Goal: Task Accomplishment & Management: Use online tool/utility

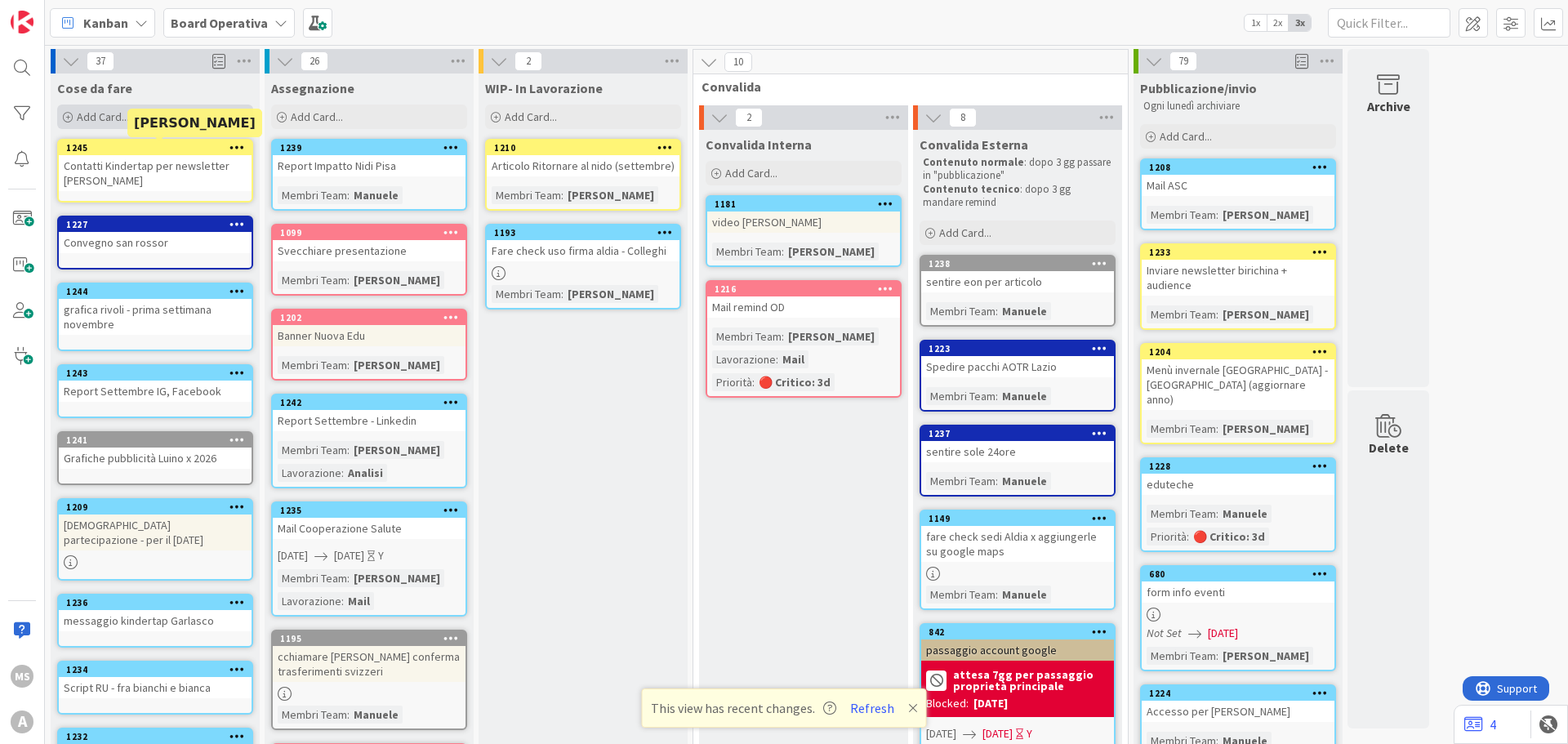
click at [123, 113] on span "Add Card..." at bounding box center [103, 116] width 52 height 14
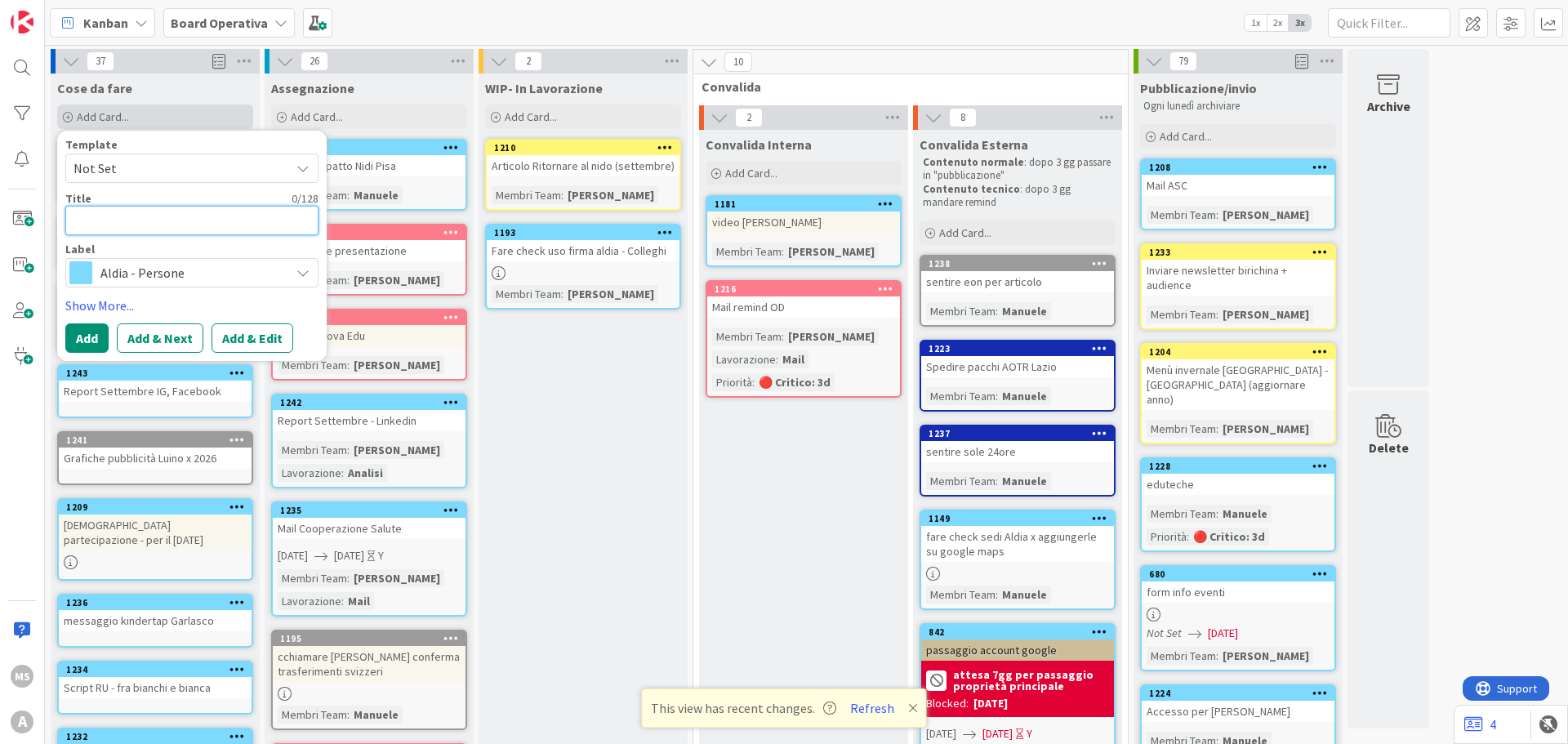
type textarea "C"
type textarea "x"
type textarea "Ca"
type textarea "x"
type textarea "Car"
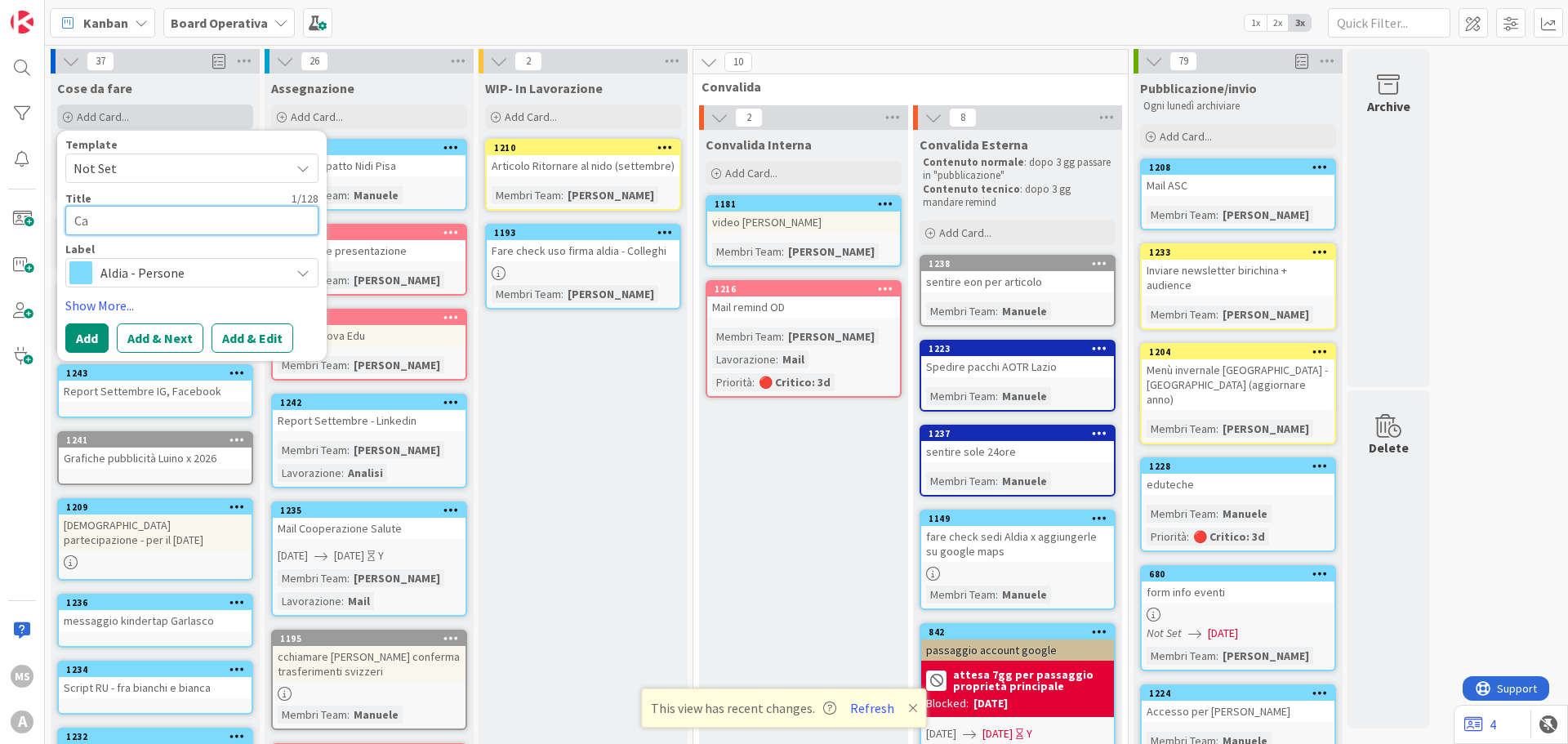
type textarea "x"
type textarea "Cart"
type textarea "x"
type textarea "Carte"
type textarea "x"
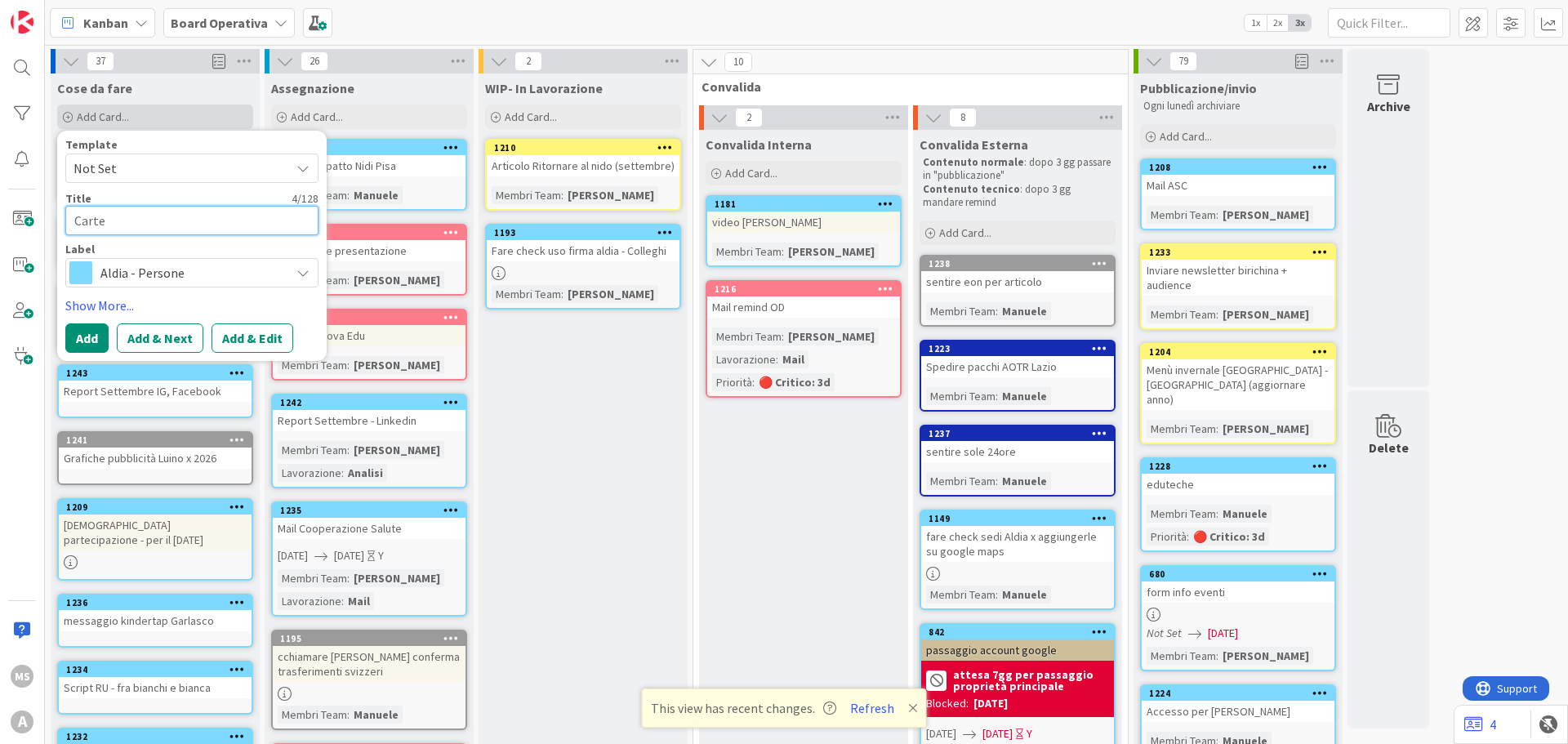
type textarea "Cartel"
type textarea "x"
type textarea "Cartell"
type textarea "x"
type textarea "Cartelle"
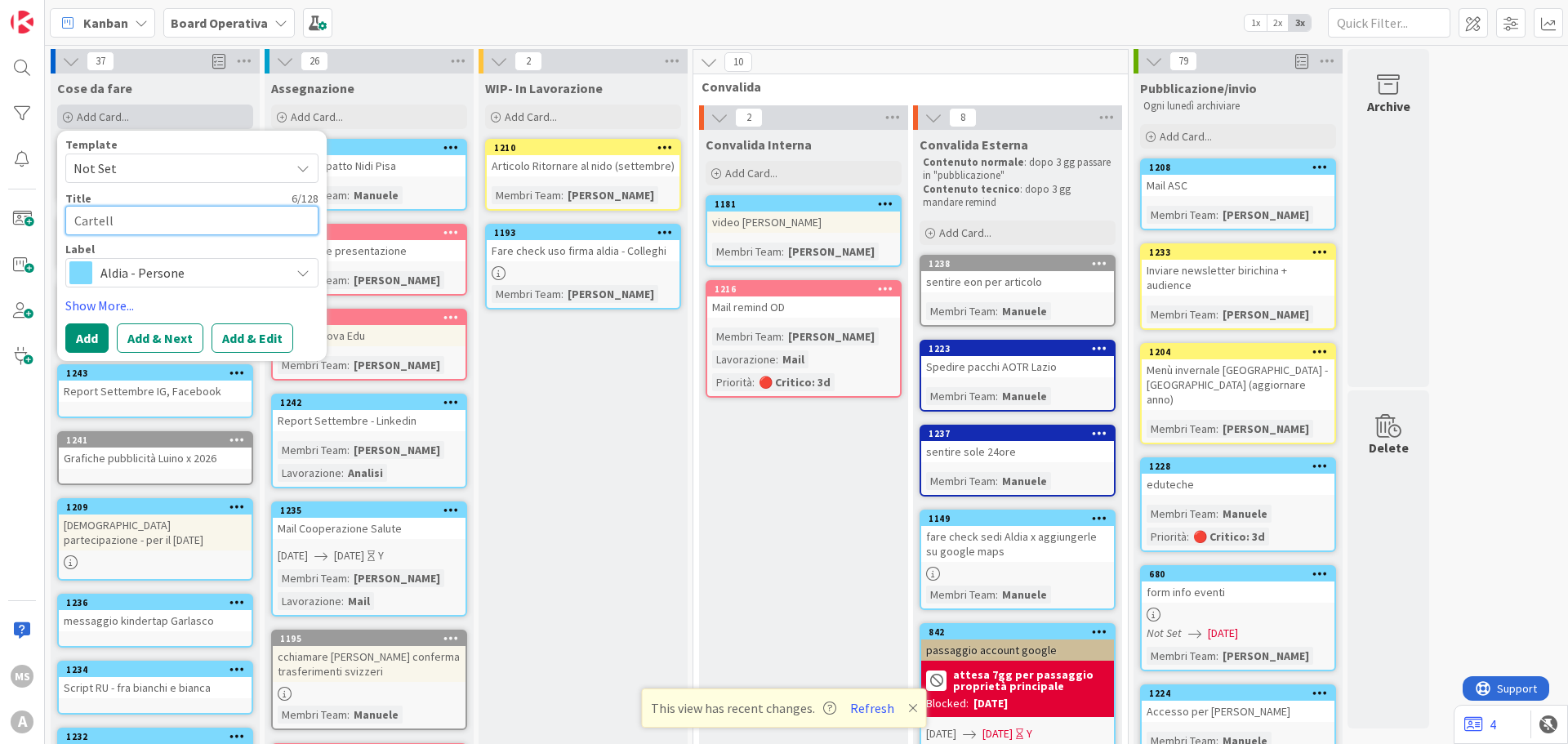
type textarea "x"
type textarea "Cartellei"
type textarea "x"
type textarea "Cartelle"
type textarea "x"
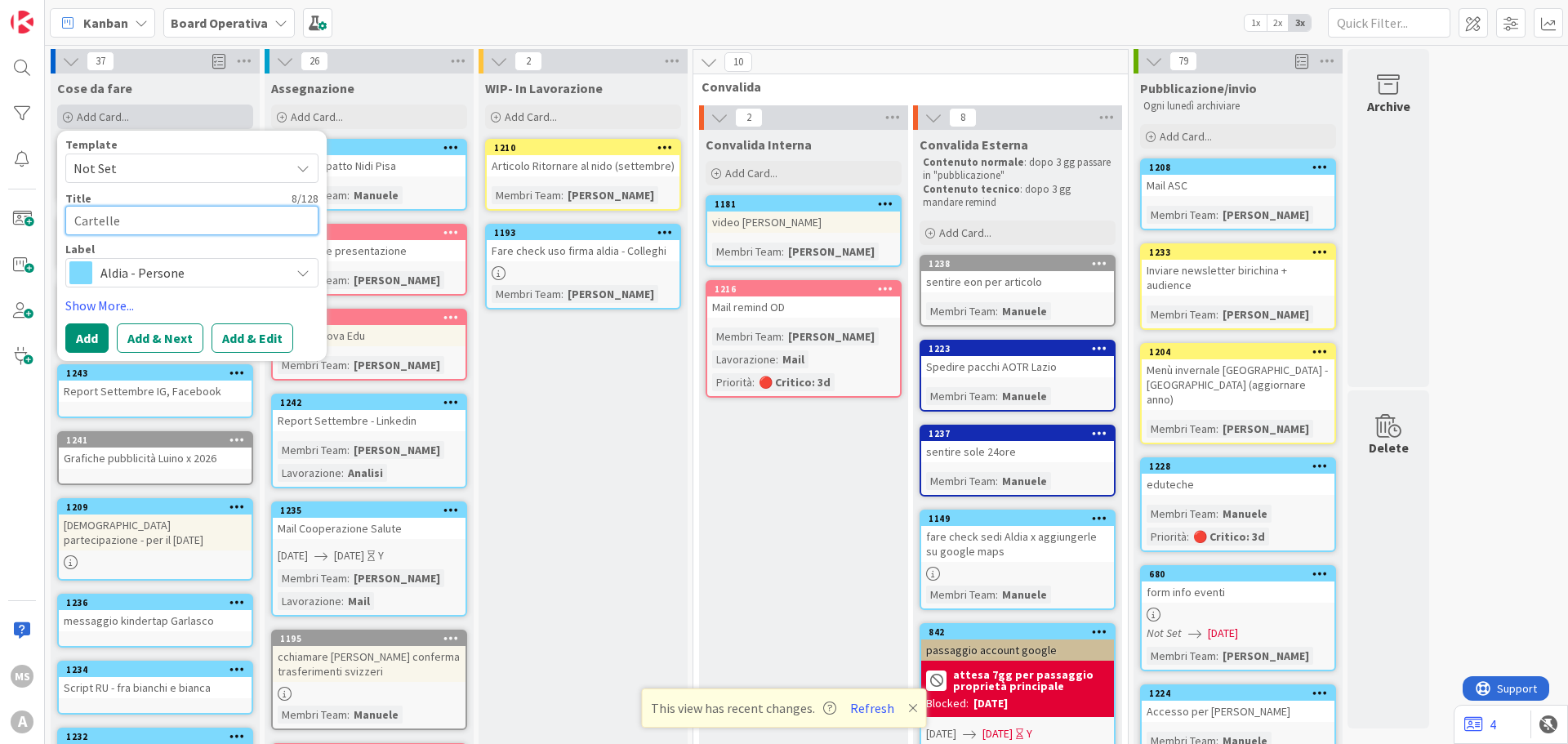
type textarea "Cartell"
type textarea "x"
type textarea "Cartelli"
type textarea "x"
type textarea "Cartellin"
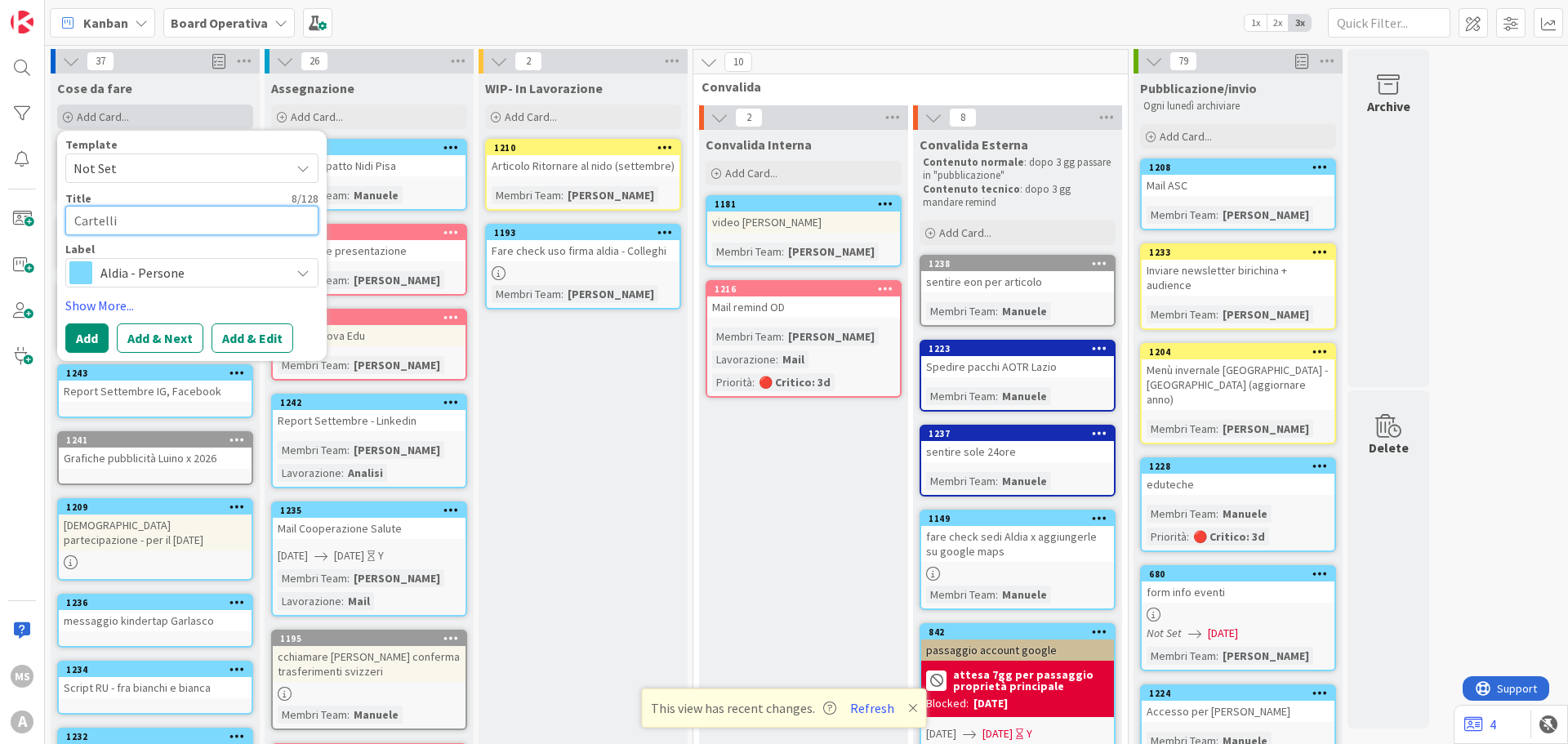
type textarea "x"
type textarea "Cartelline"
type textarea "x"
type textarea "Cartelline"
type textarea "x"
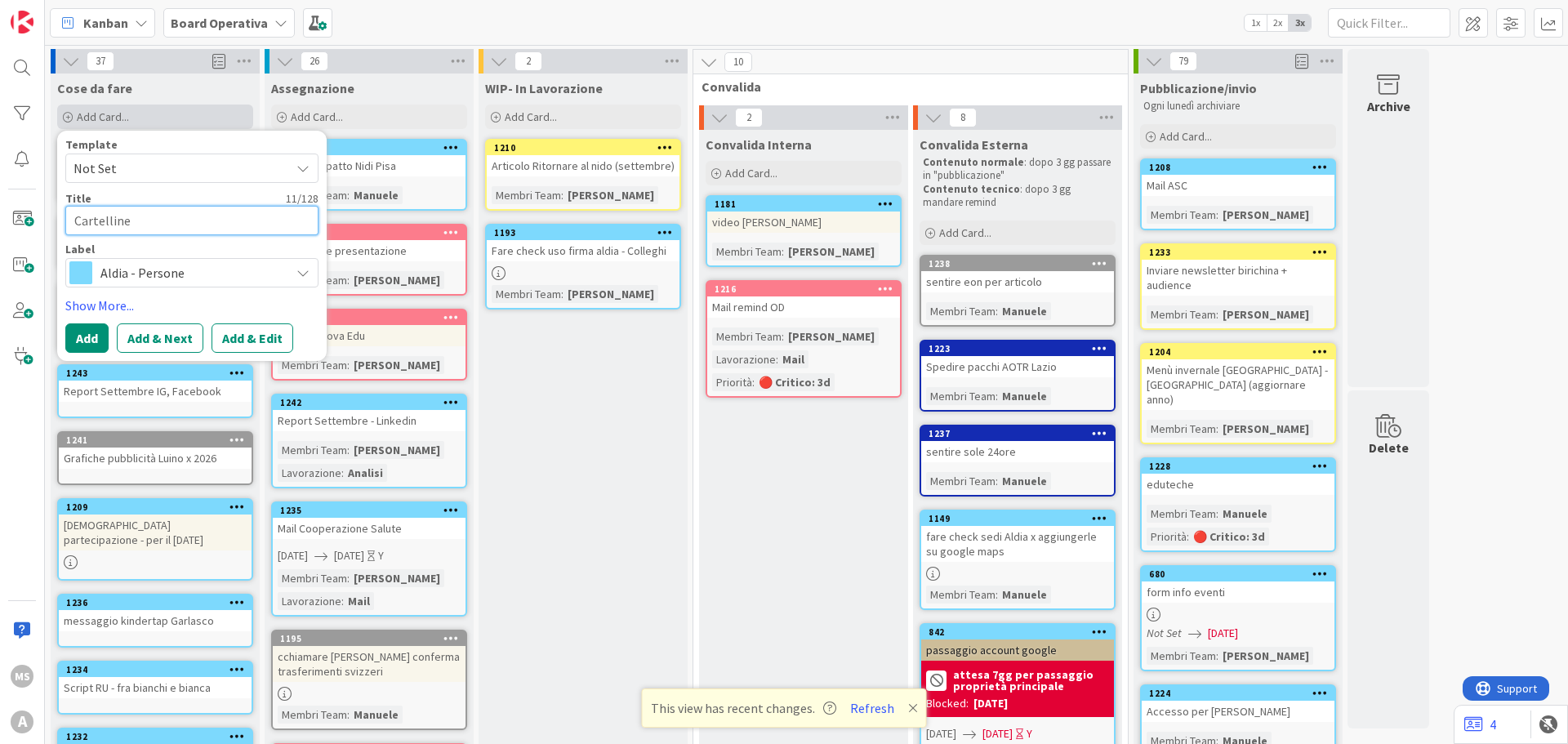
type textarea "Cartelline"
type textarea "x"
type textarea "Cartelline h"
type textarea "x"
type textarea "Cartelline"
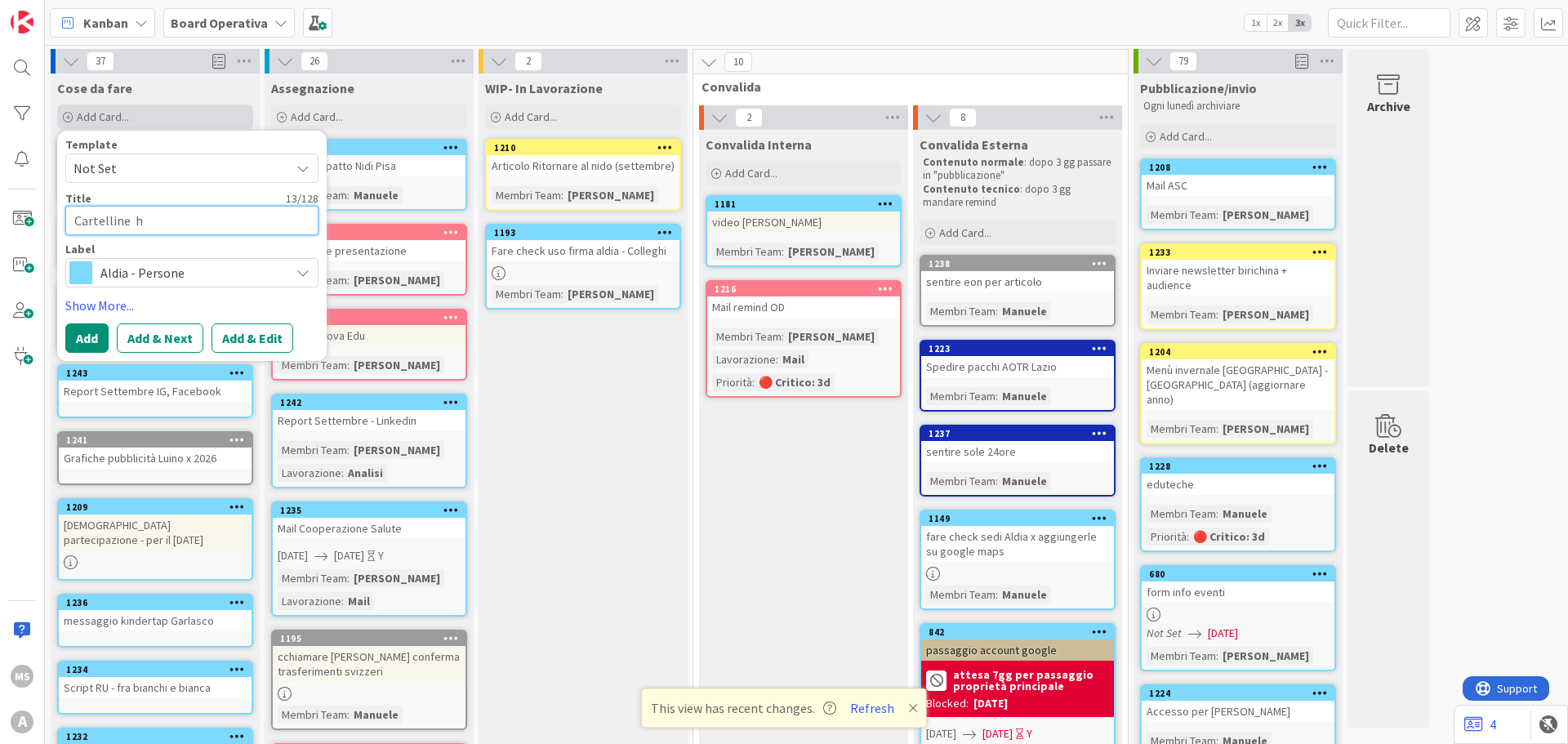
type textarea "x"
type textarea "Cartelline"
type textarea "x"
type textarea "Cartelline N"
type textarea "x"
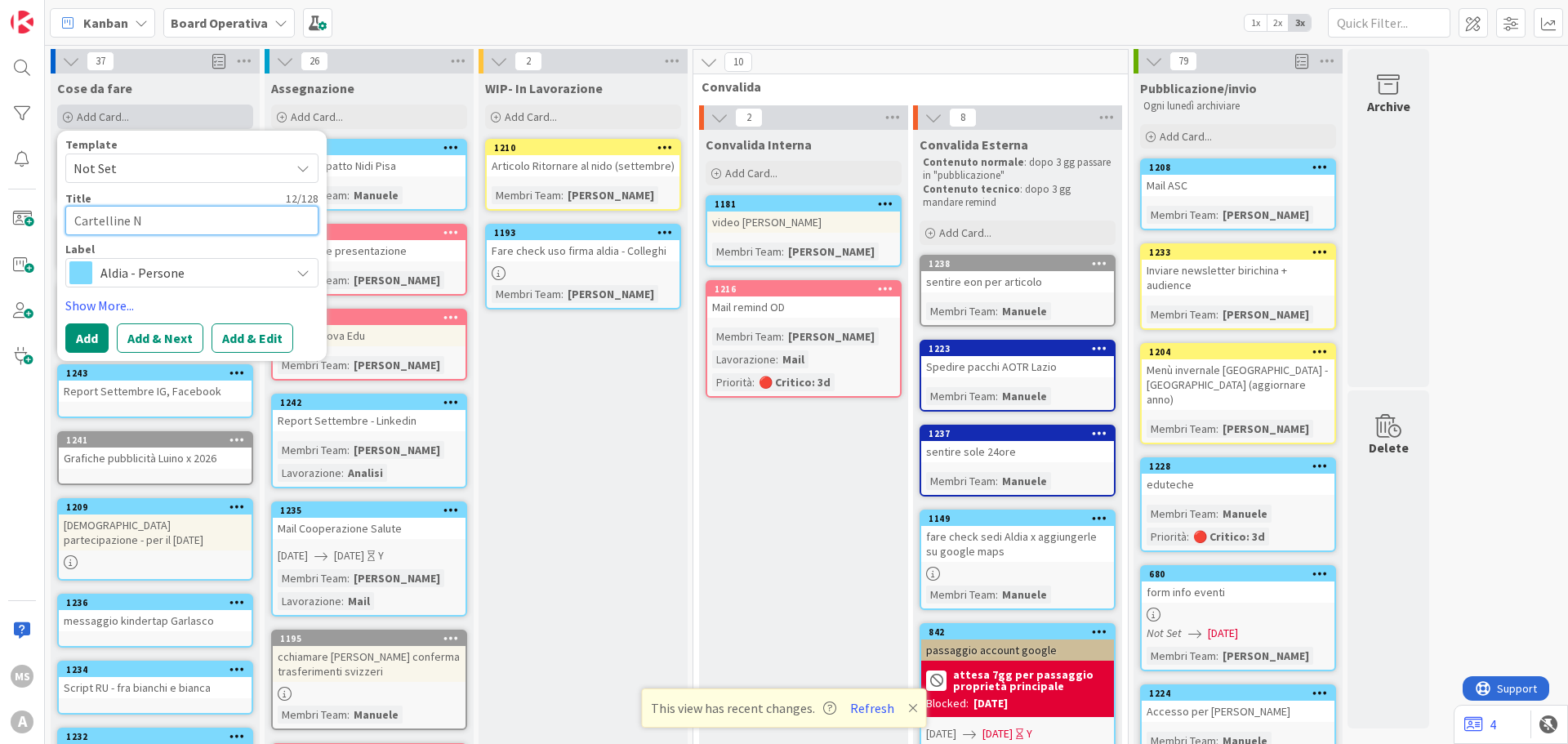
type textarea "Cartelline Nu"
type textarea "x"
type textarea "Cartelline Nuo"
type textarea "x"
type textarea "Cartelline Nuov"
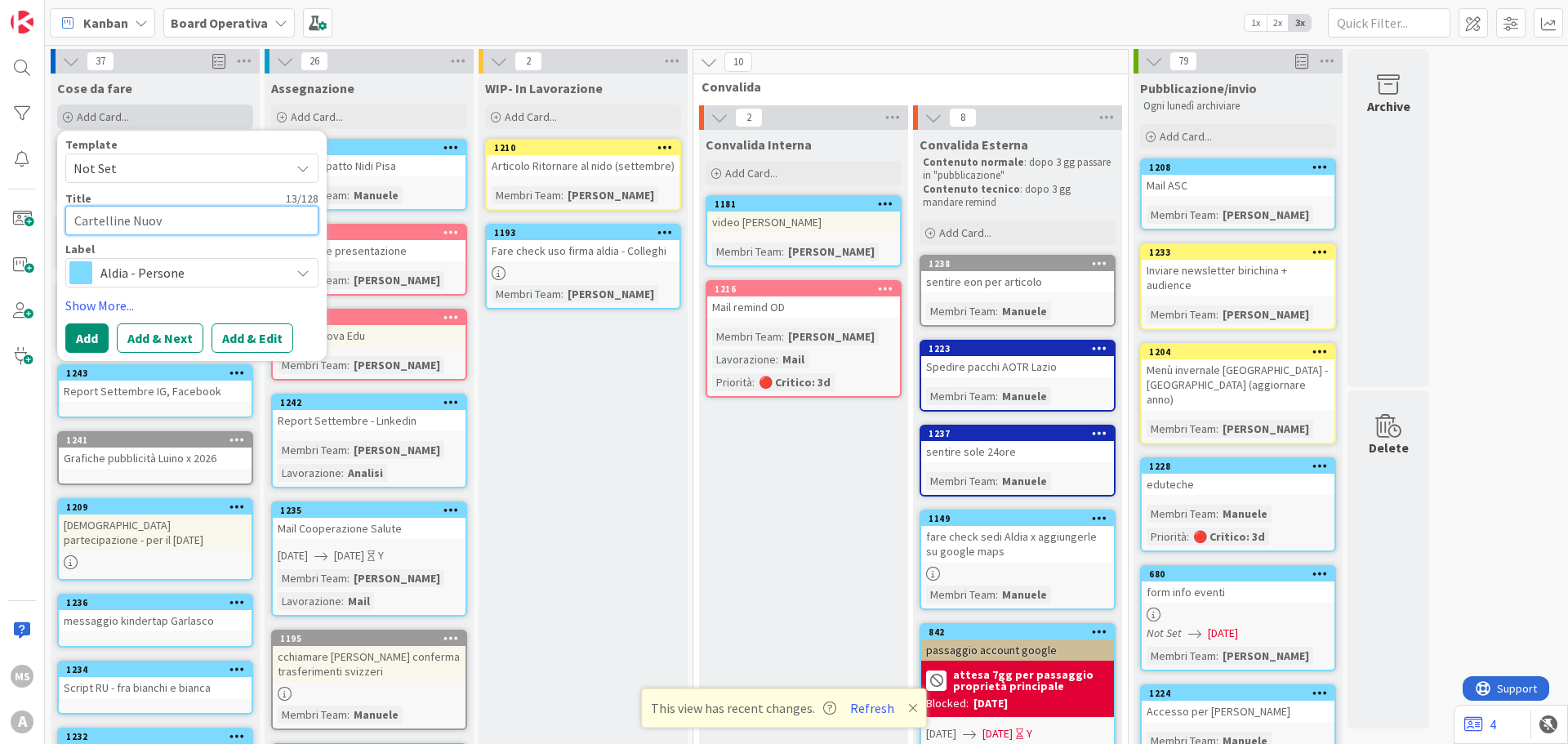
type textarea "x"
type textarea "Cartelline Nuova"
type textarea "x"
type textarea "Cartelline Nuova"
type textarea "x"
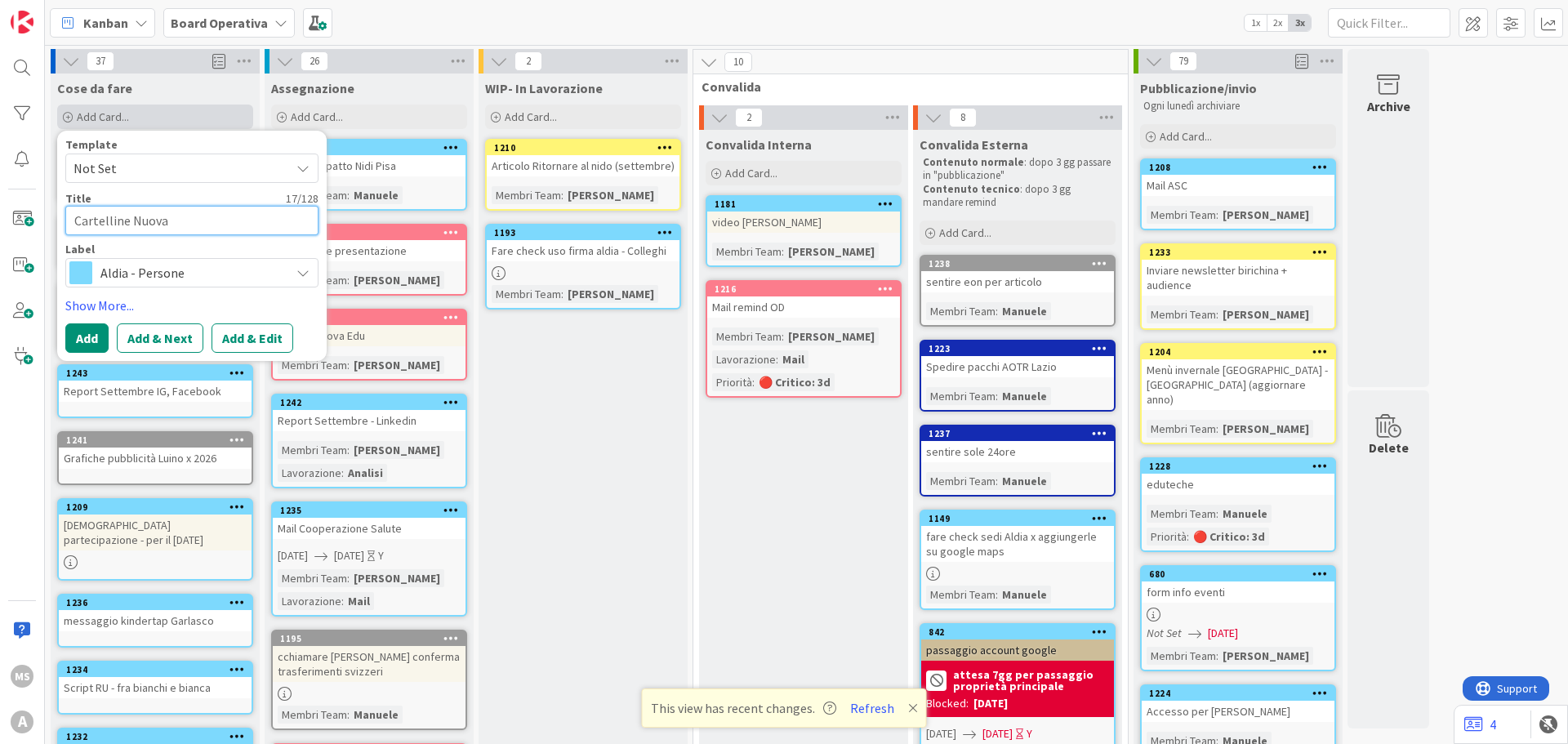
type textarea "Cartelline Nuova E"
type textarea "x"
type textarea "Cartelline Nuova Ed"
type textarea "x"
type textarea "Cartelline Nuova Edu"
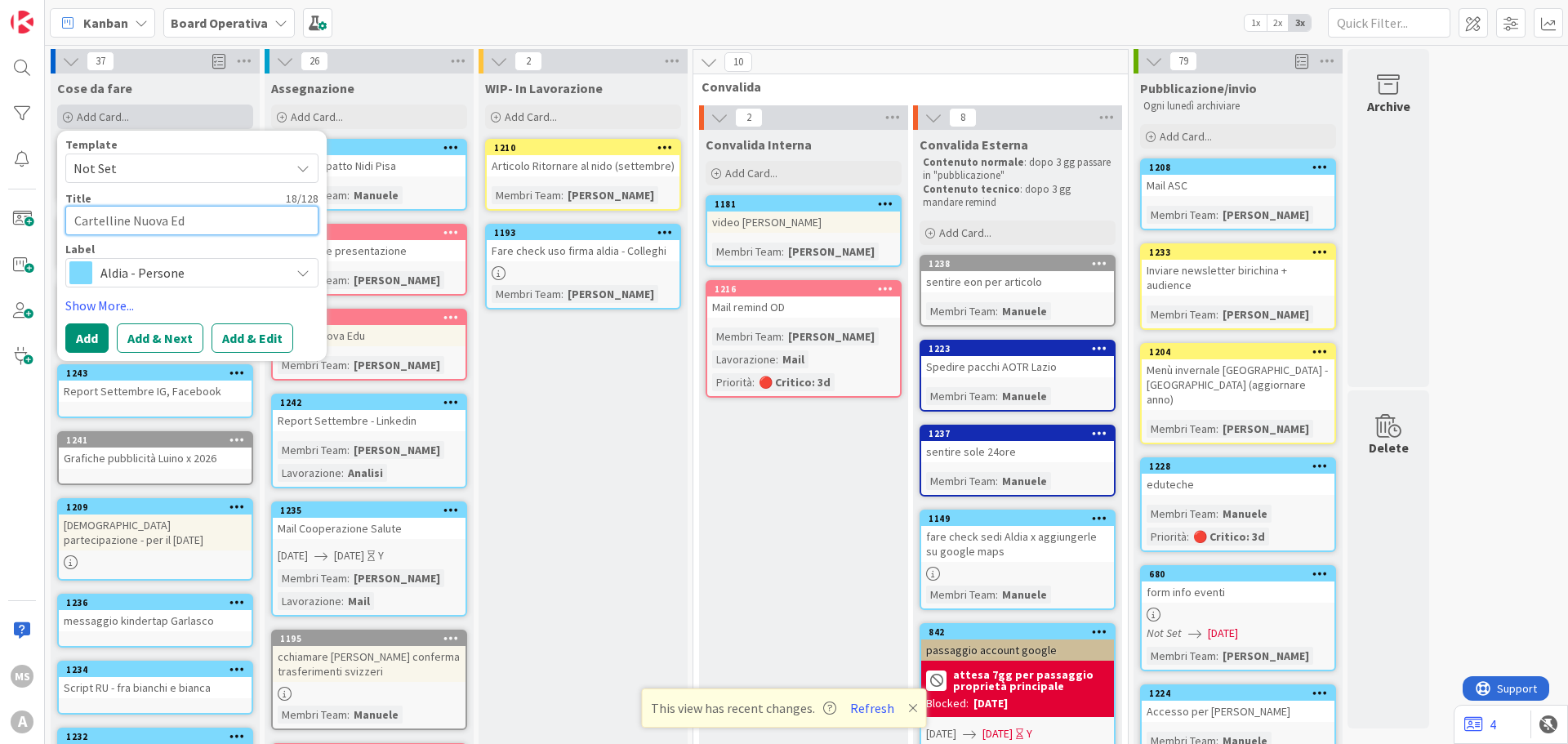
type textarea "x"
type textarea "Cartelline Nuova Edu"
type textarea "x"
type textarea "Cartelline Nuova Edu"
type textarea "x"
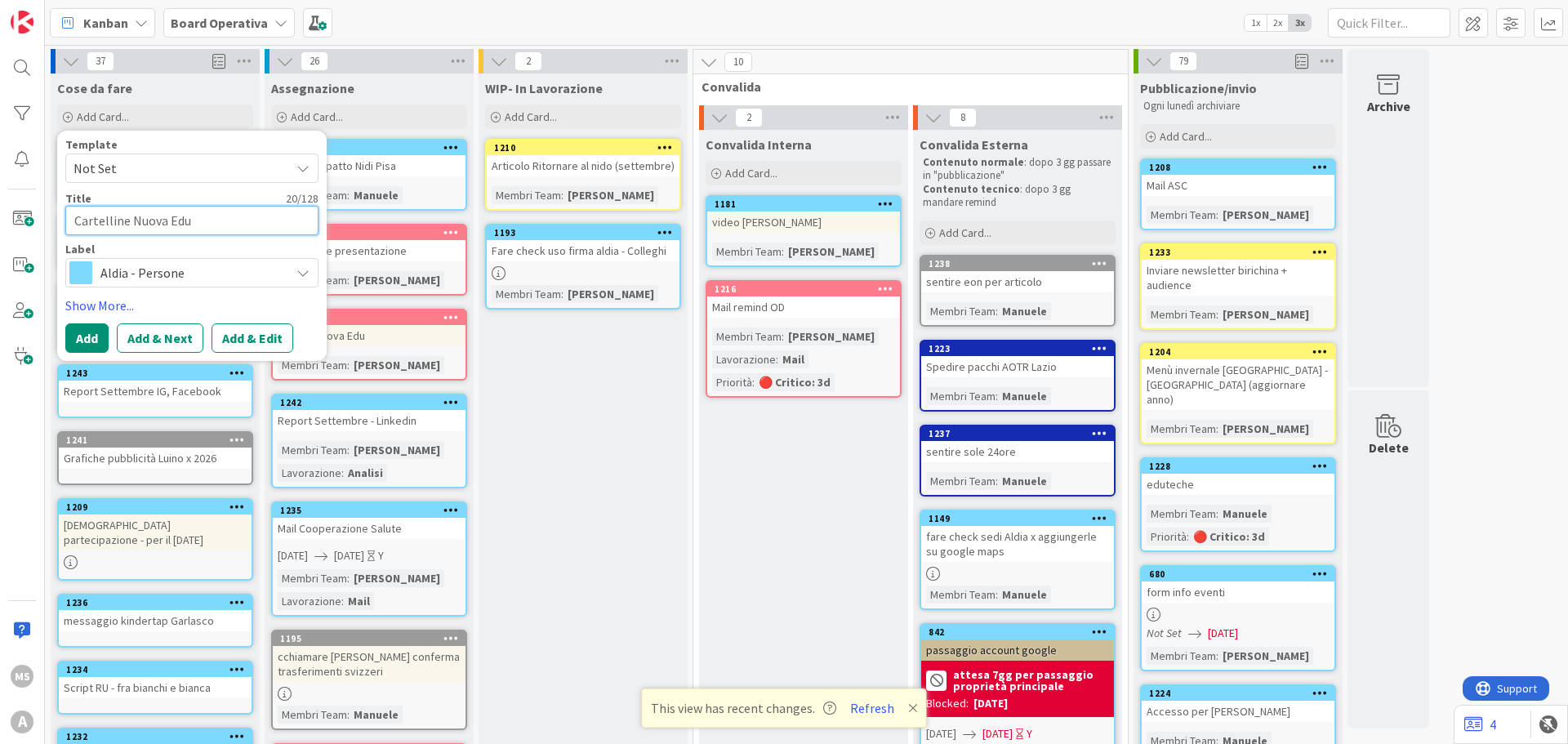
type textarea "Cartelline Nuova Edu"
drag, startPoint x: 210, startPoint y: 268, endPoint x: 173, endPoint y: 372, distance: 110.4
click at [211, 270] on span "Aldia - Persone" at bounding box center [191, 273] width 182 height 23
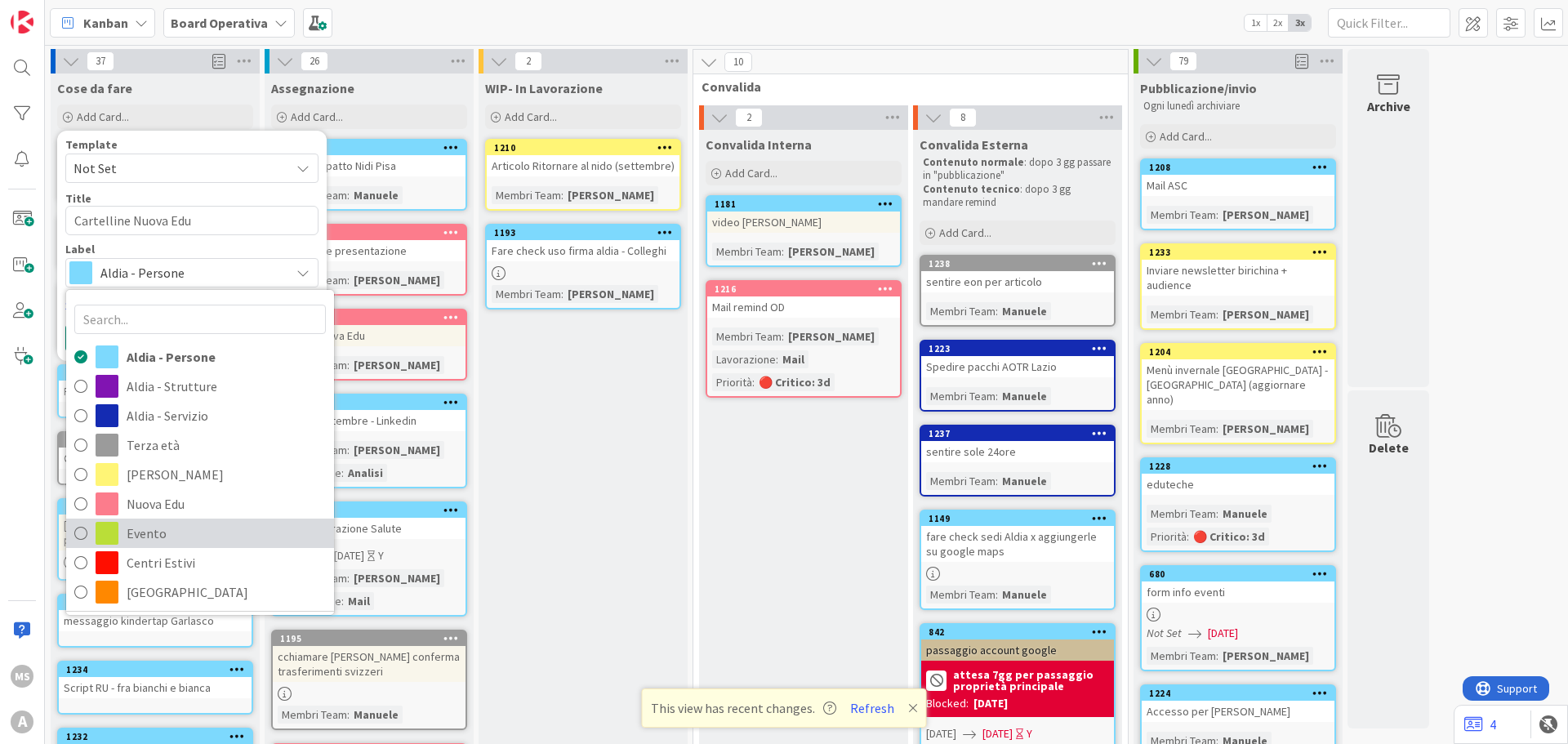
click at [166, 520] on link "Evento" at bounding box center [201, 533] width 268 height 29
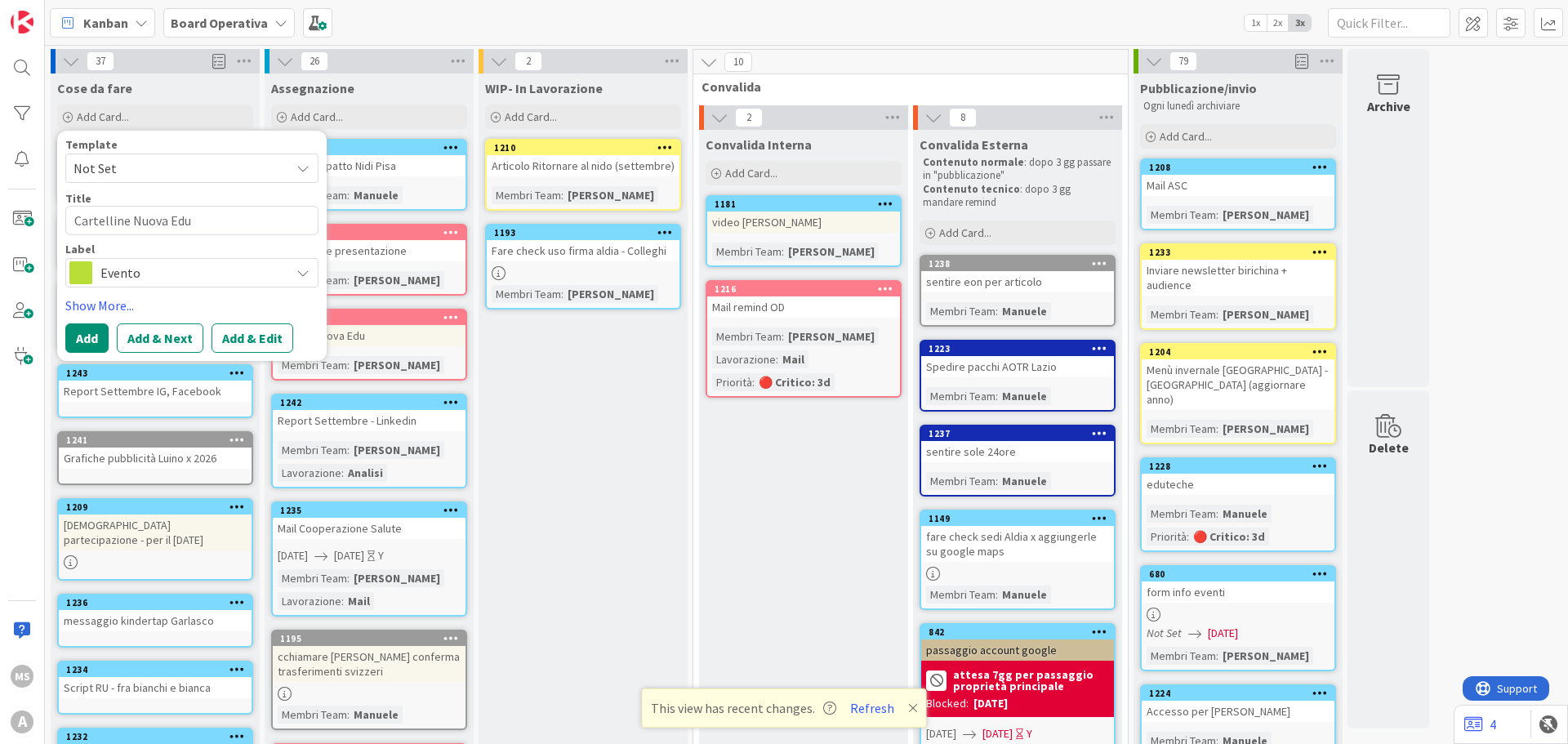
click at [115, 276] on span "Evento" at bounding box center [191, 273] width 182 height 23
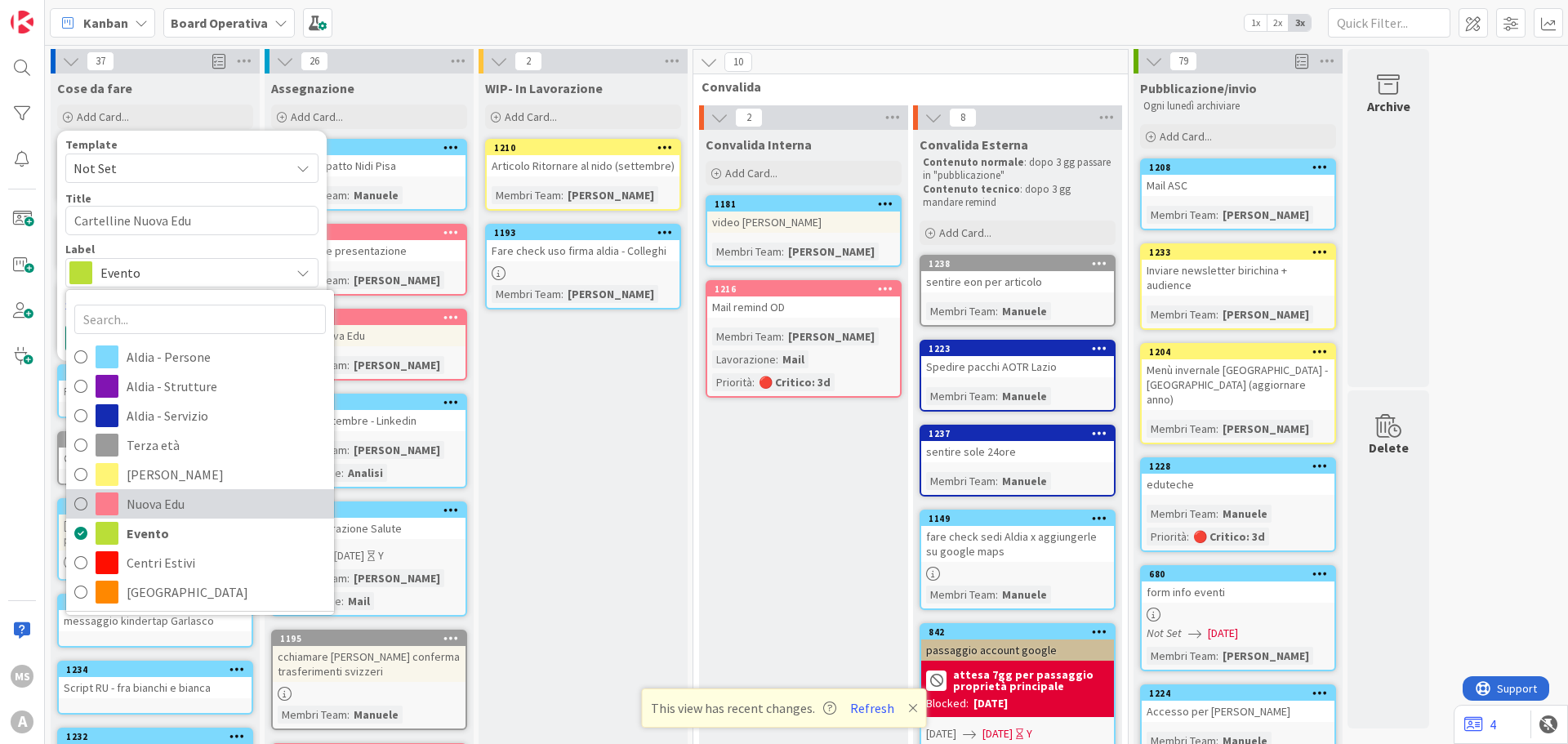
click at [144, 510] on span "Nuova Edu" at bounding box center [226, 504] width 200 height 25
type textarea "x"
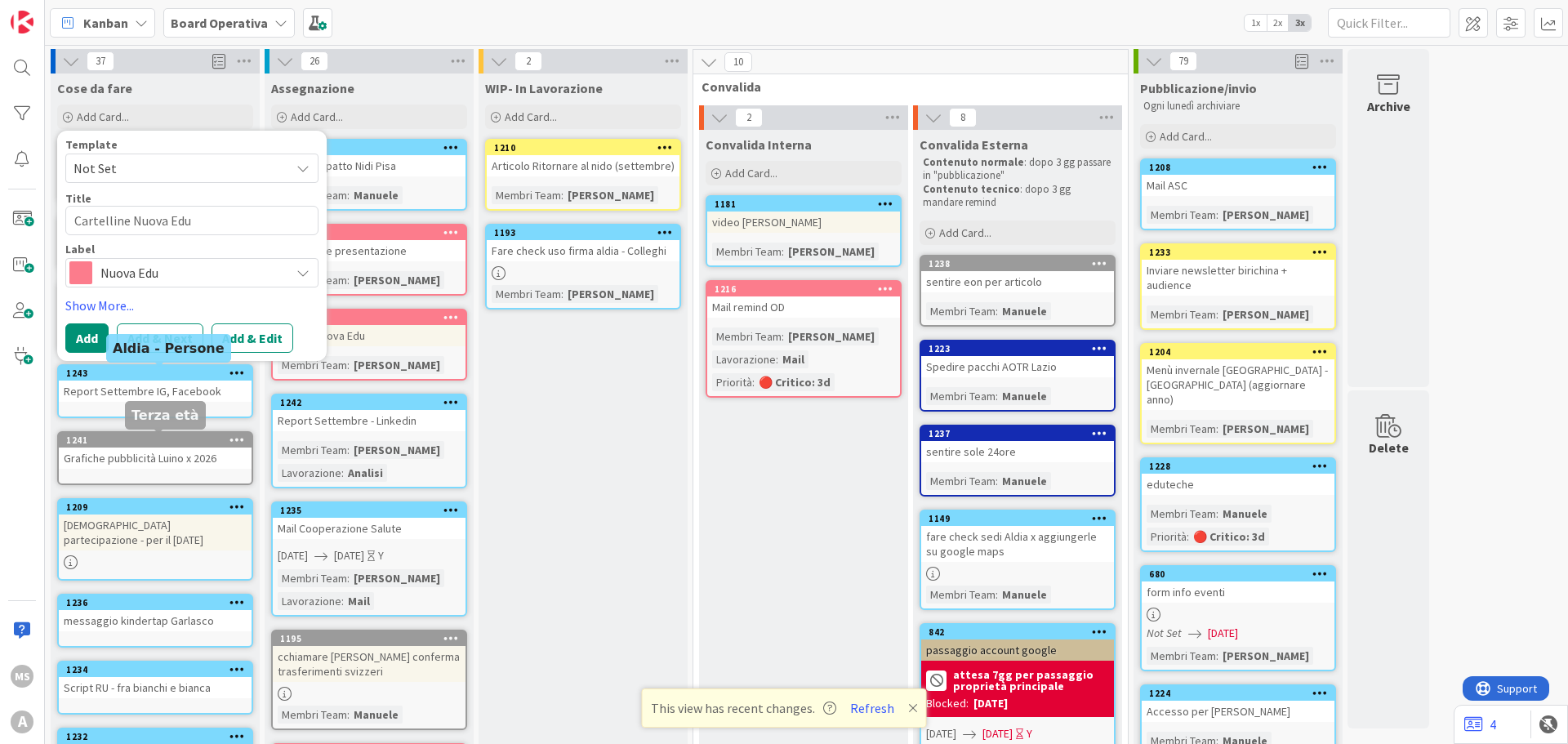
click at [78, 322] on div "Template Not Set Title 20 / 128 Cartelline Nuova Edu Label Nuova Edu Aldia - Pe…" at bounding box center [192, 245] width 253 height 214
click at [102, 343] on button "Add" at bounding box center [87, 337] width 44 height 29
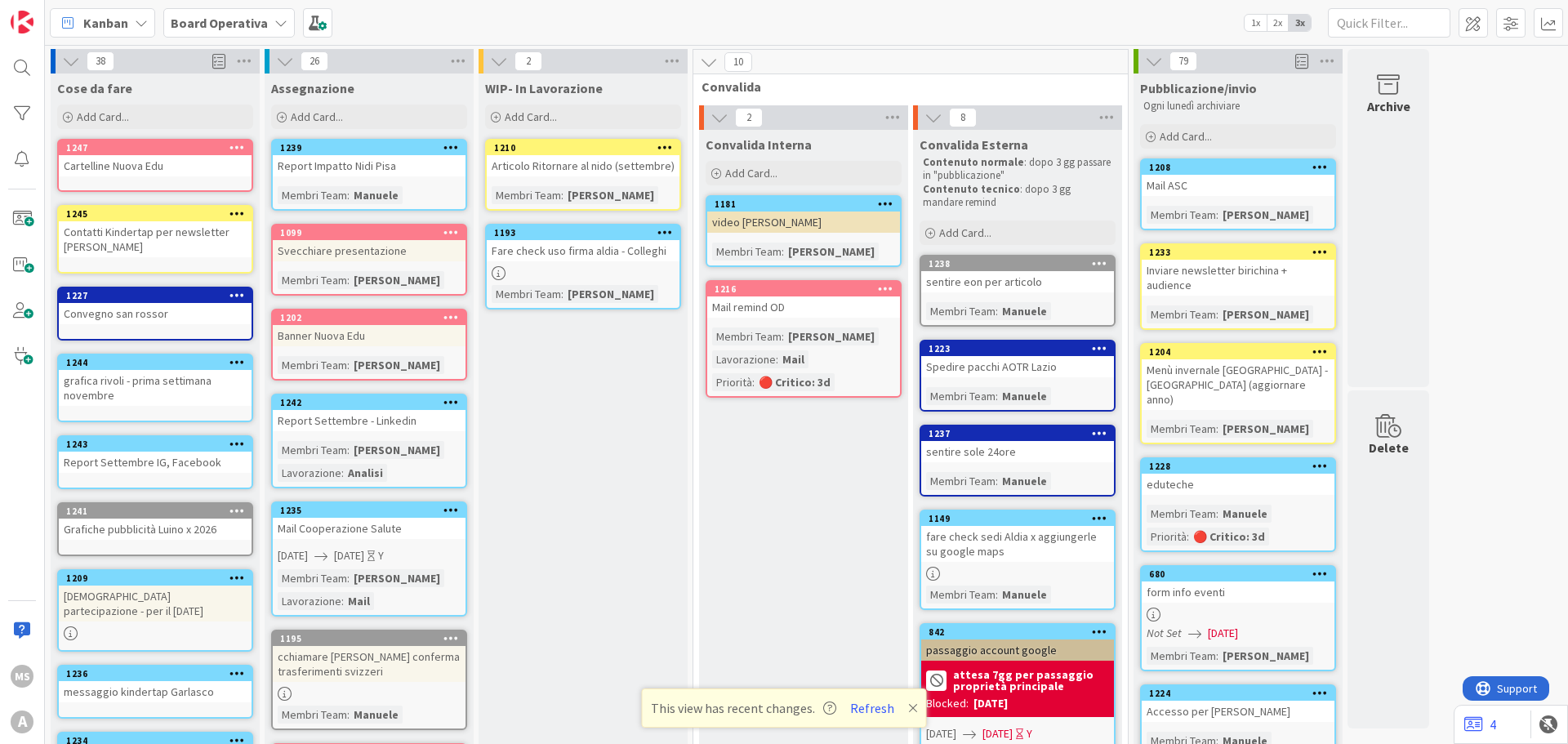
scroll to position [327, 0]
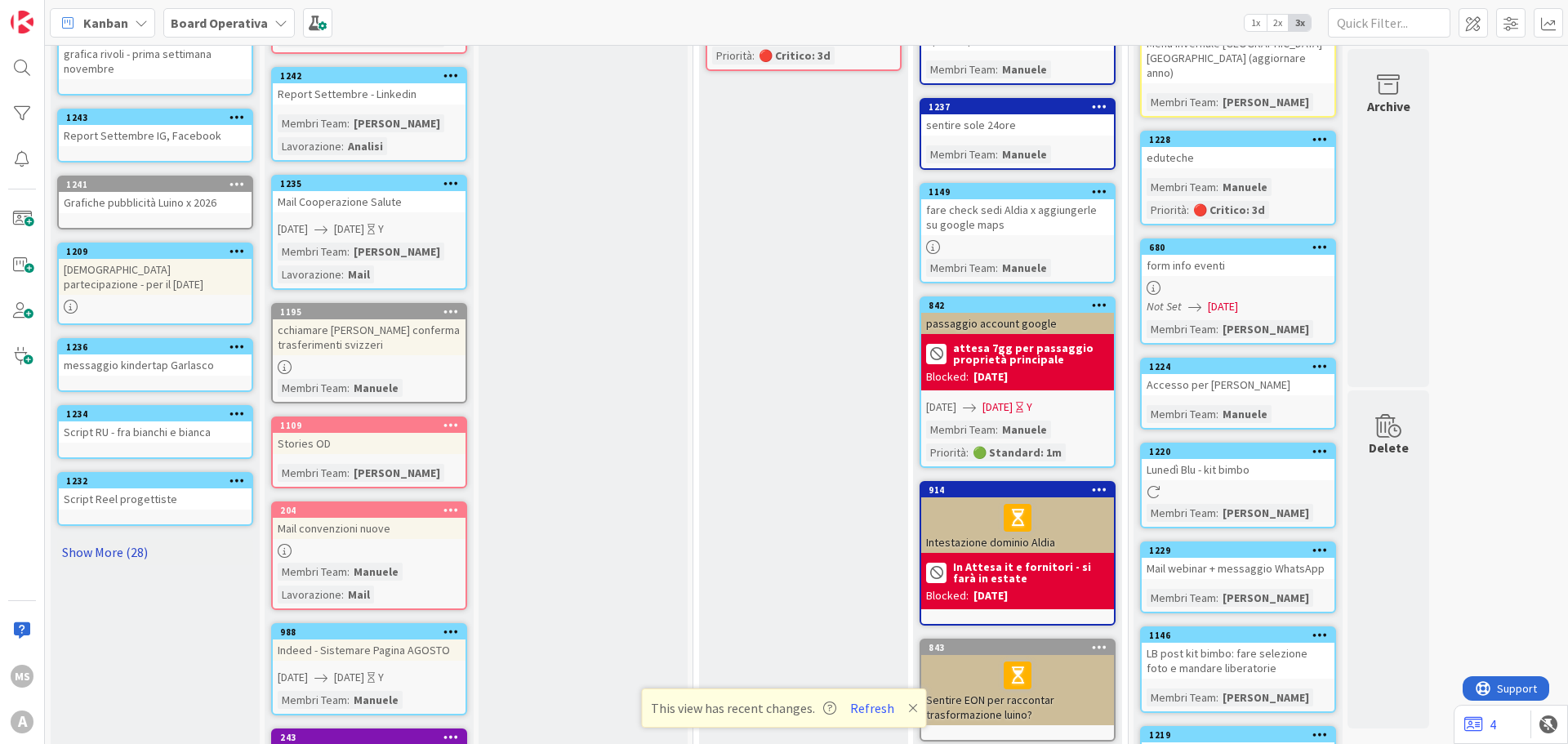
click at [143, 547] on link "Show More (28)" at bounding box center [155, 551] width 196 height 26
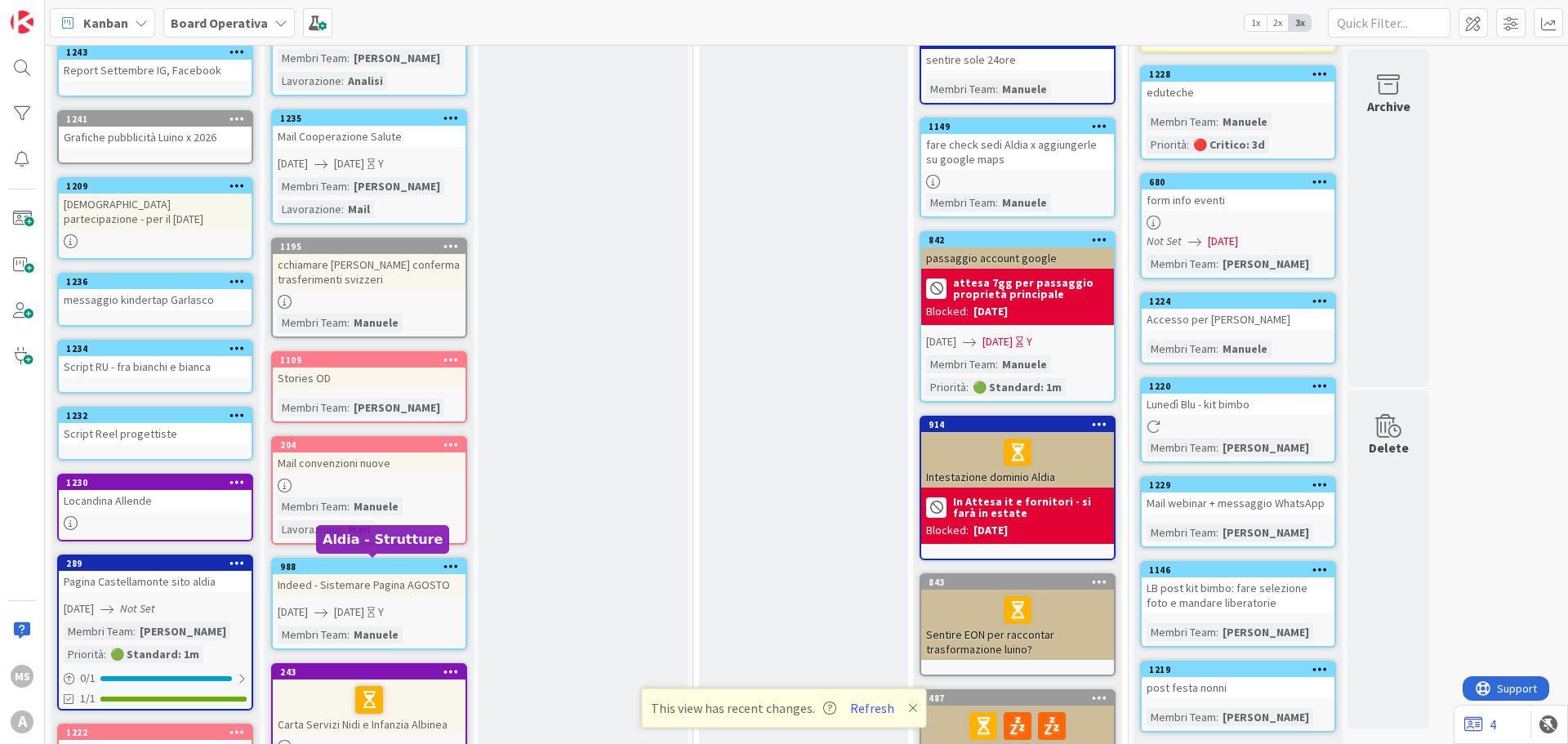
scroll to position [537, 0]
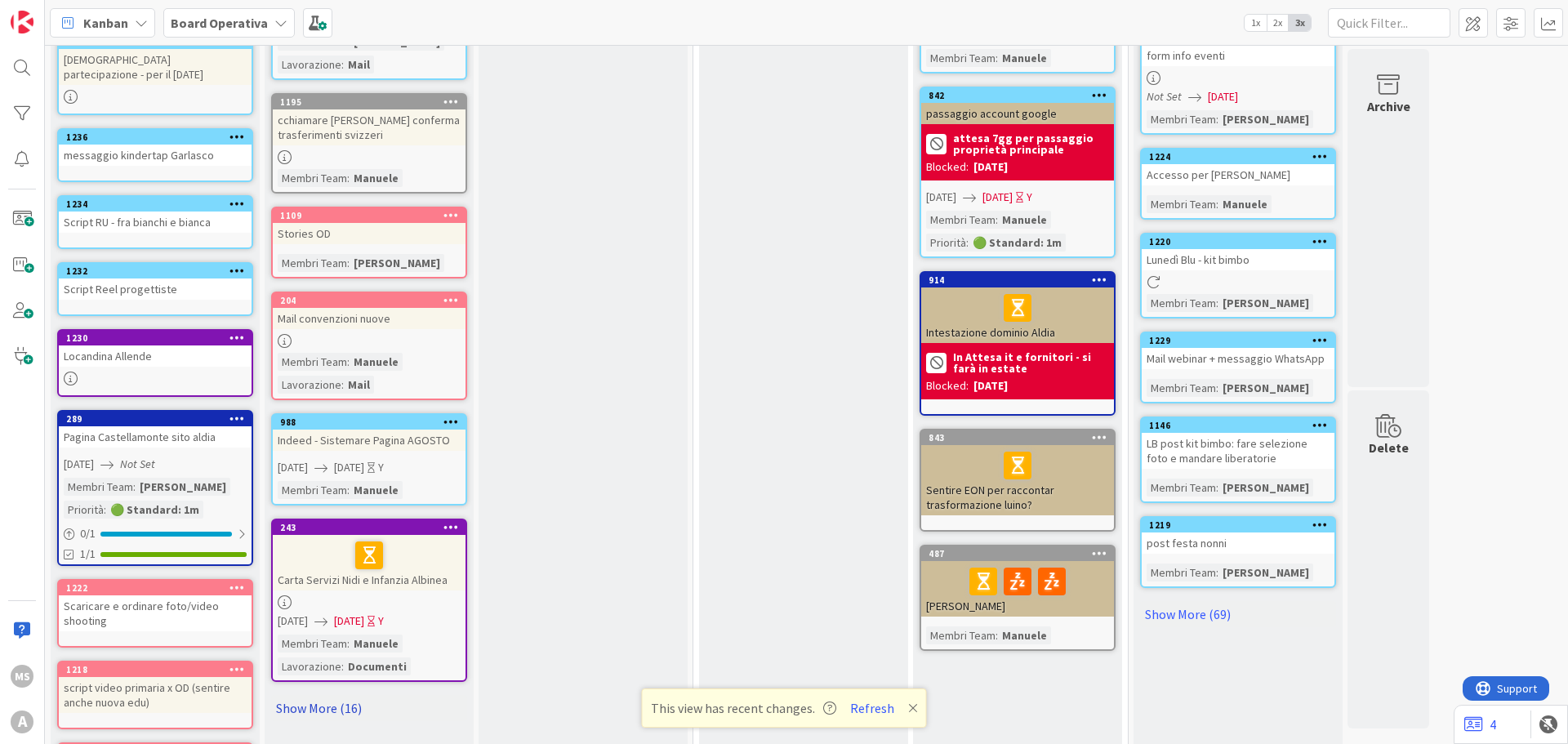
click at [333, 700] on link "Show More (16)" at bounding box center [369, 707] width 196 height 26
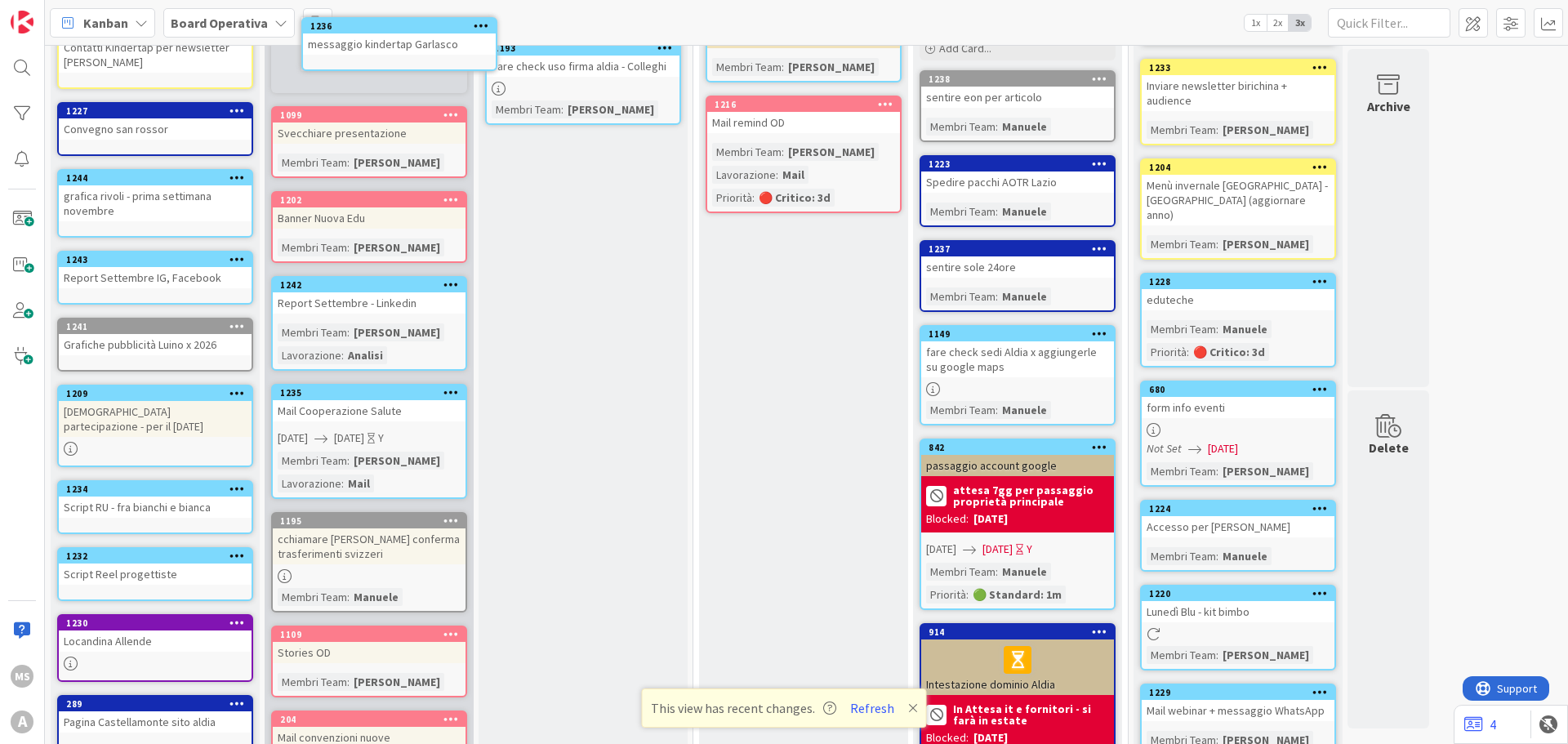
scroll to position [0, 0]
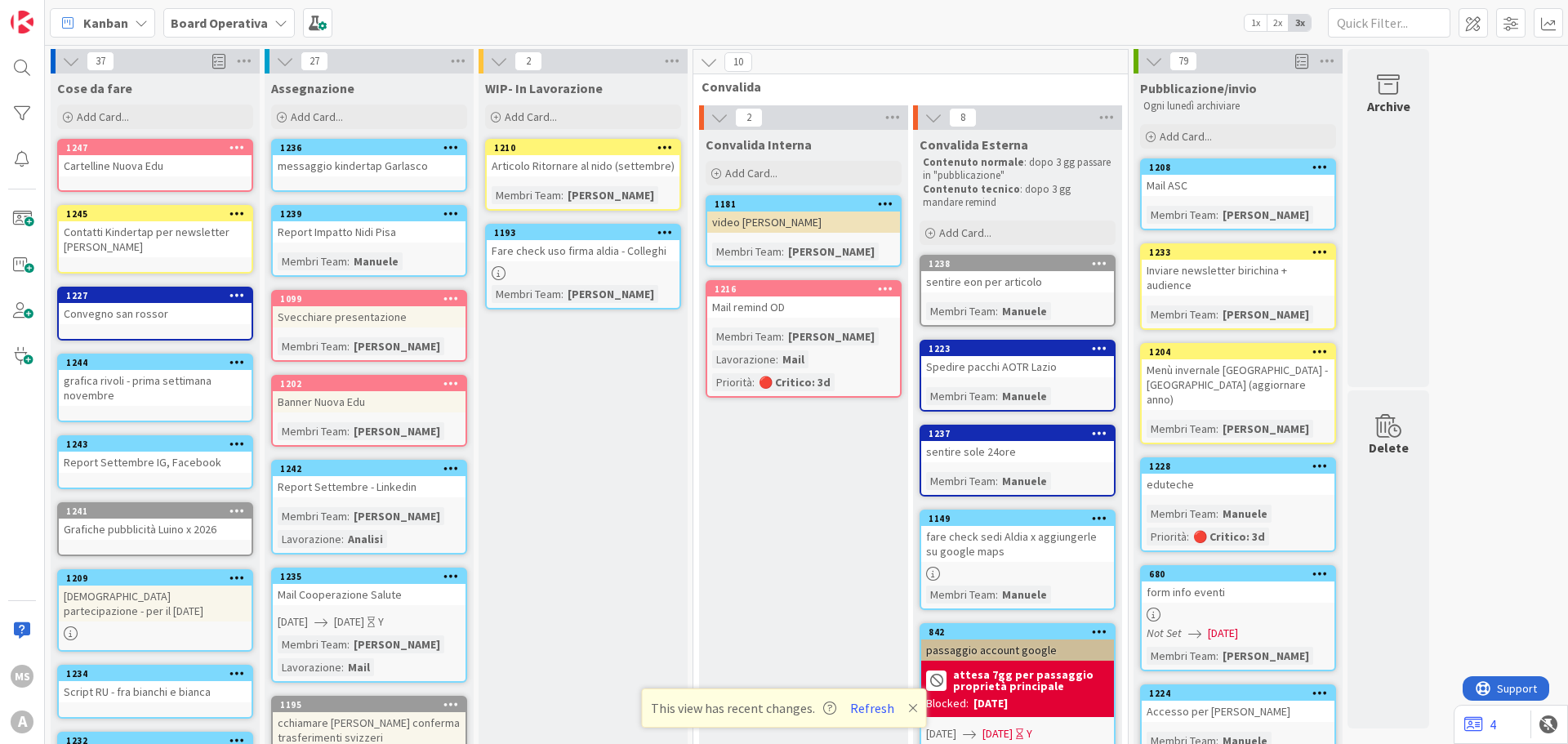
click at [385, 157] on div "messaggio kindertap Garlasco" at bounding box center [369, 165] width 193 height 21
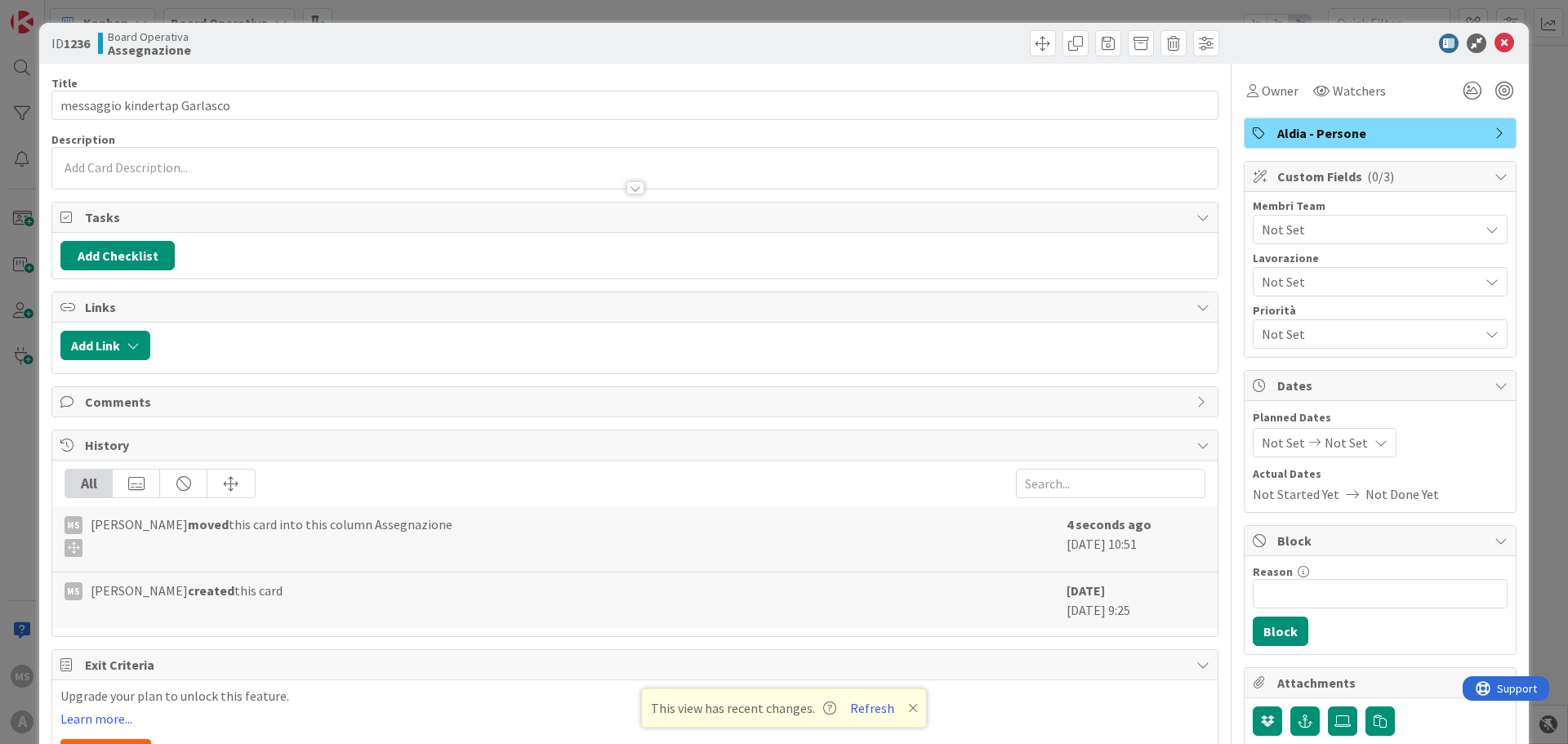
click at [1271, 235] on span "Not Set" at bounding box center [1370, 229] width 218 height 20
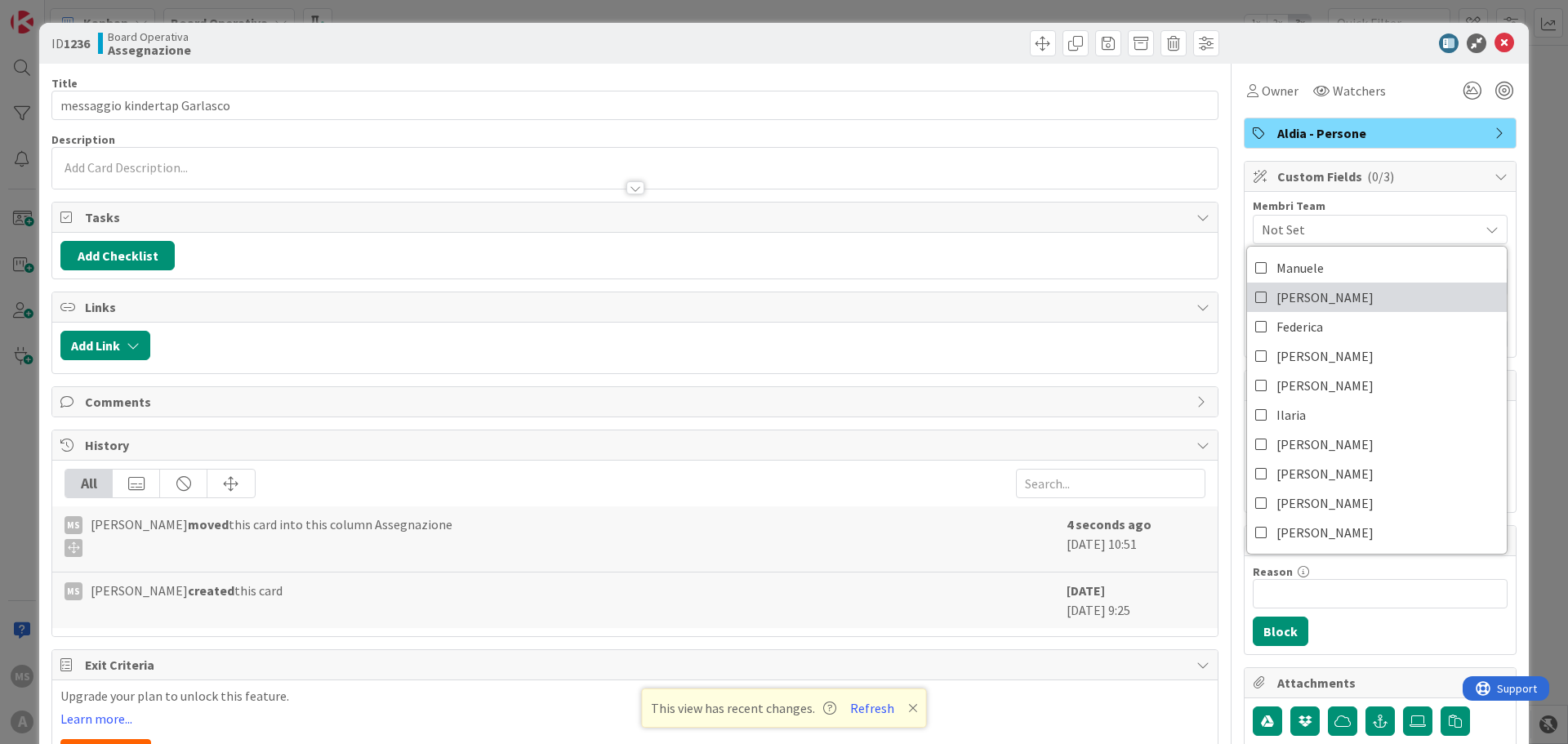
click at [1279, 311] on link "[PERSON_NAME]" at bounding box center [1376, 296] width 259 height 29
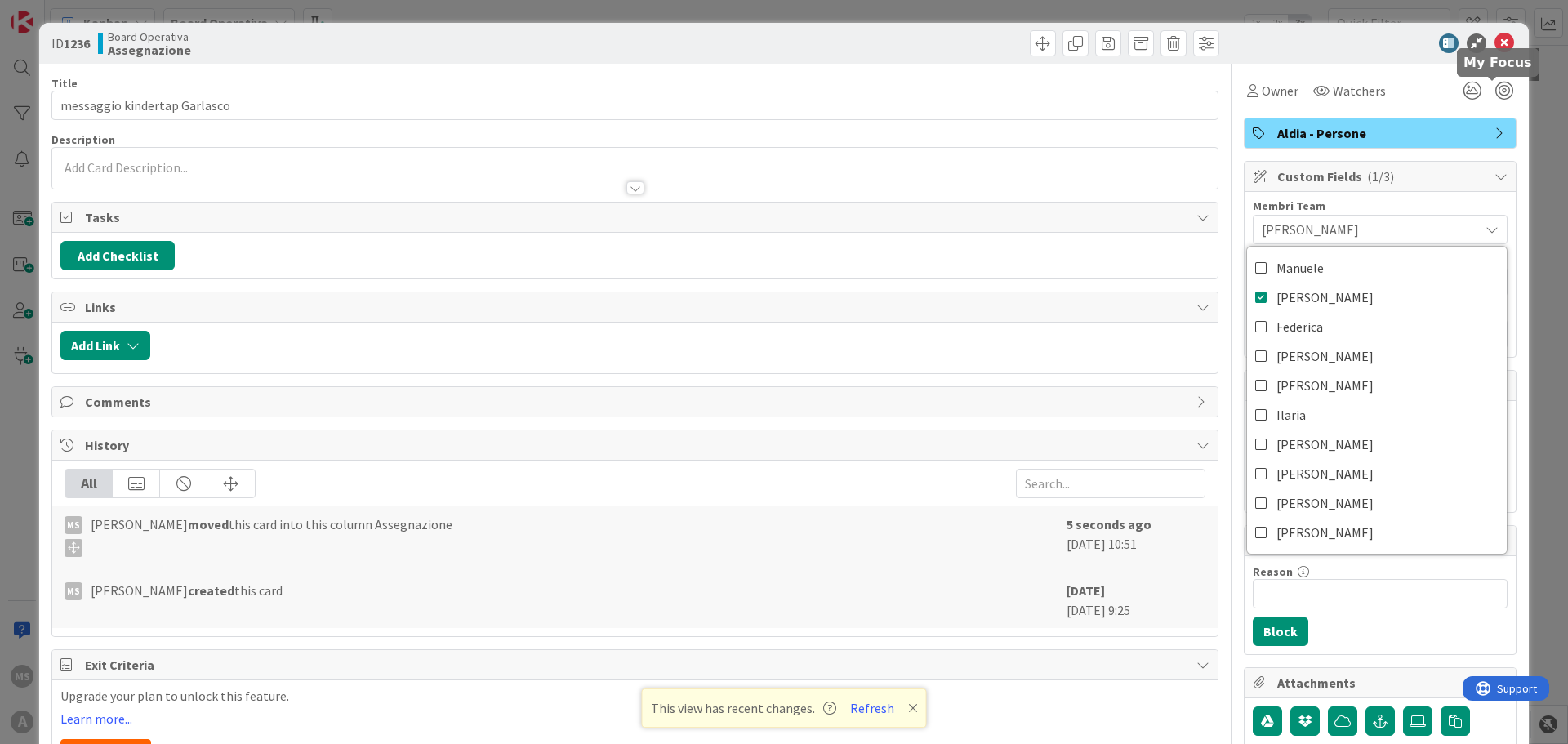
click at [1491, 54] on div "ID 1236 Board Operativa Assegnazione" at bounding box center [783, 43] width 1489 height 41
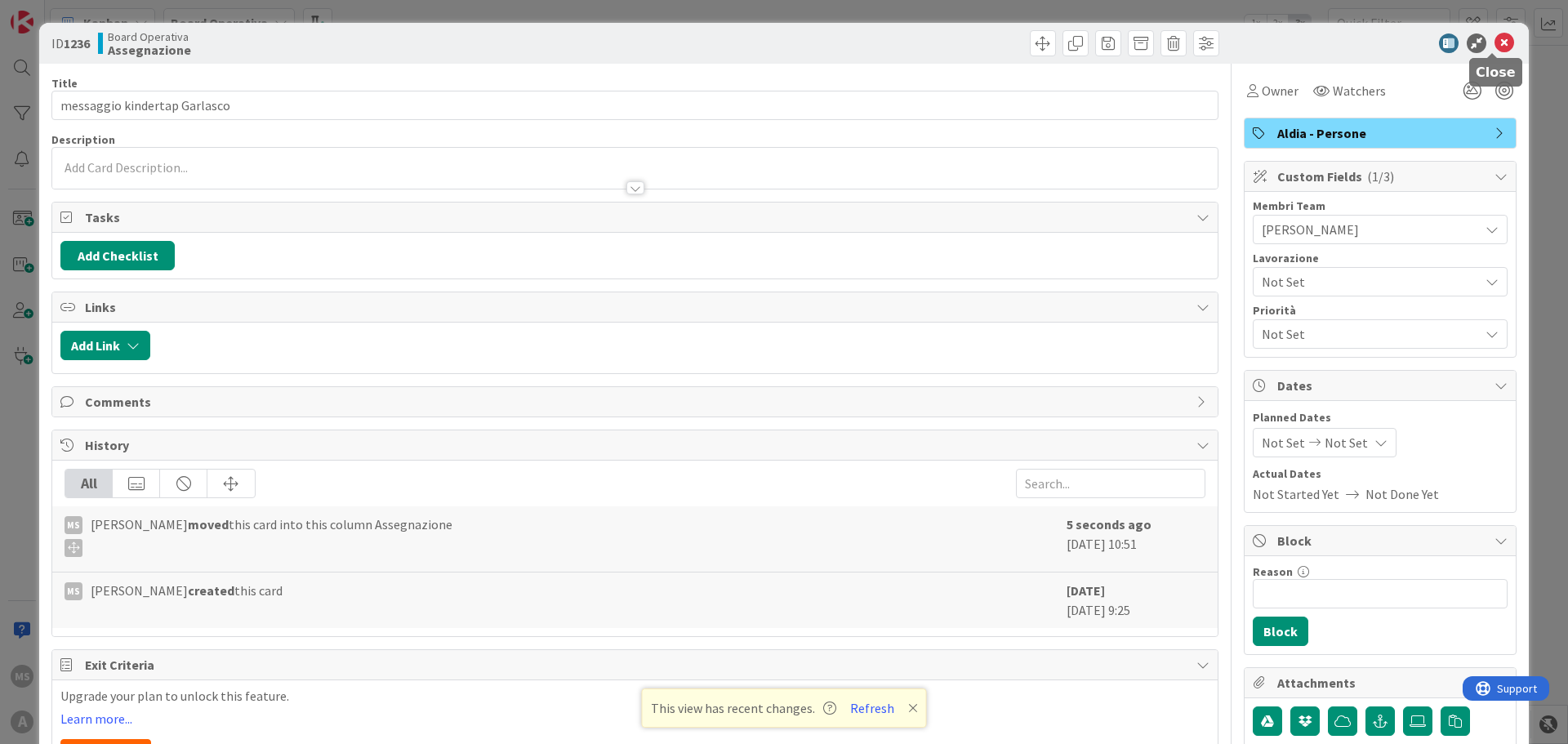
click at [1496, 33] on icon at bounding box center [1504, 43] width 20 height 20
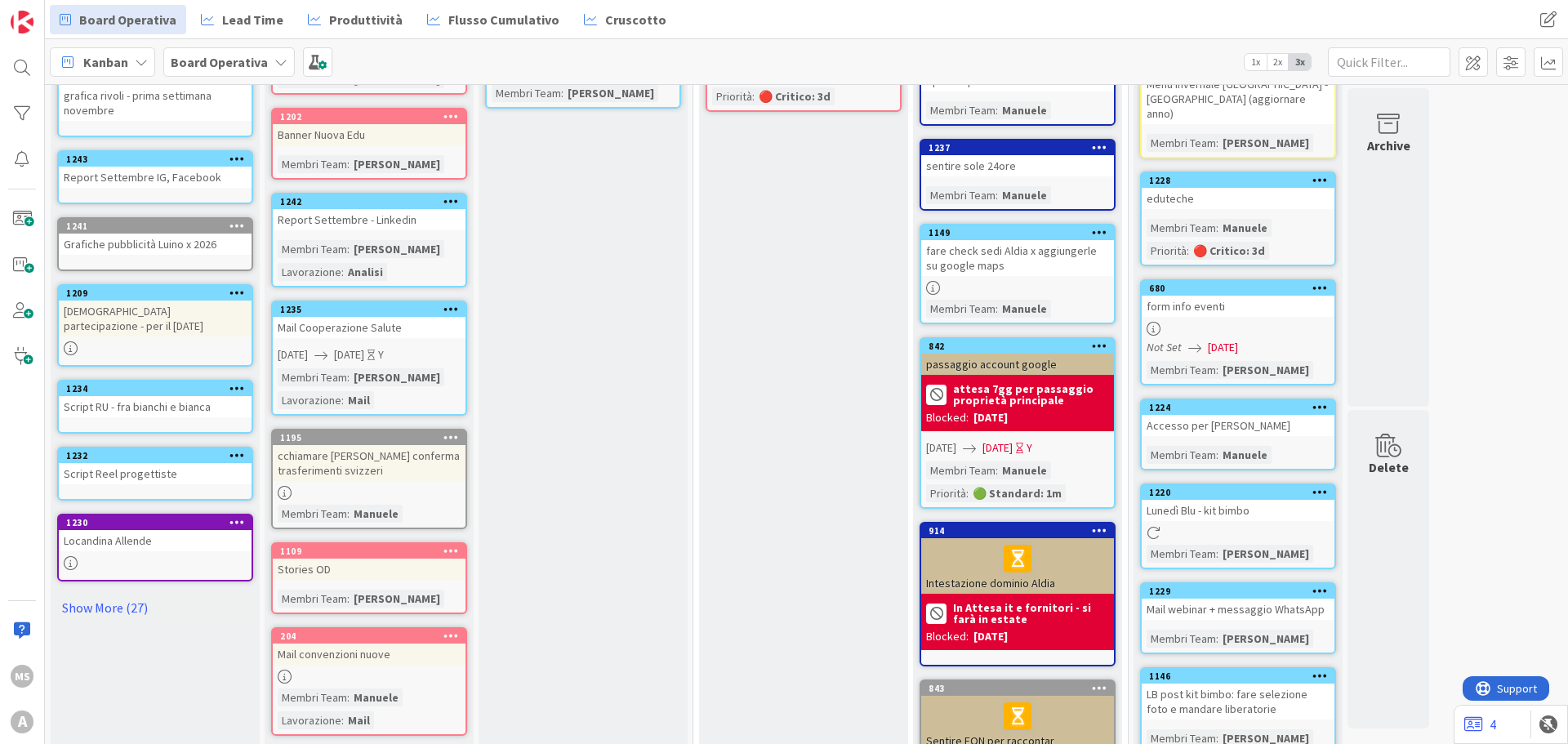
scroll to position [327, 0]
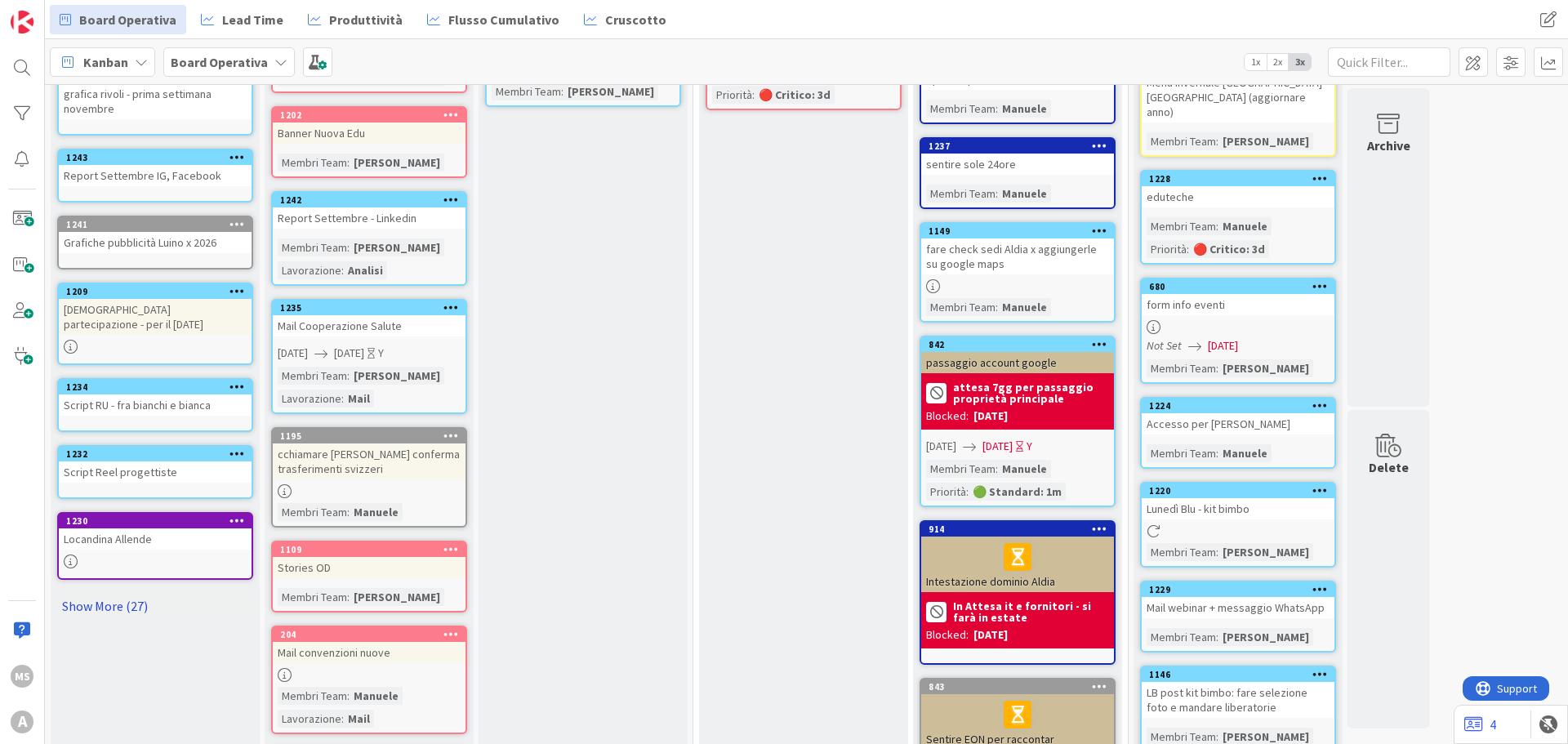
click at [132, 601] on link "Show More (27)" at bounding box center [155, 605] width 196 height 26
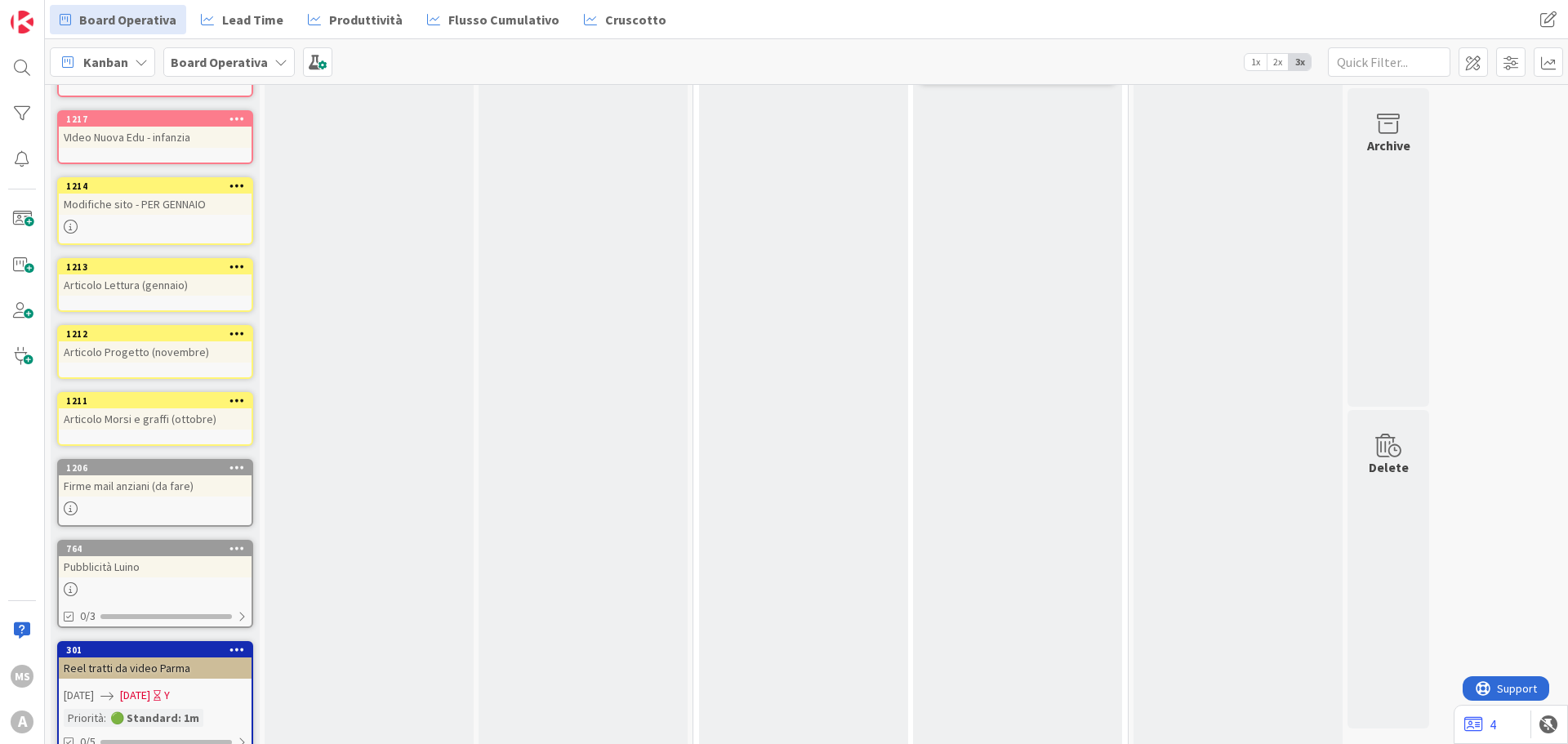
scroll to position [1143, 0]
click at [161, 485] on div "Firme mail anziani (da fare)" at bounding box center [155, 484] width 193 height 21
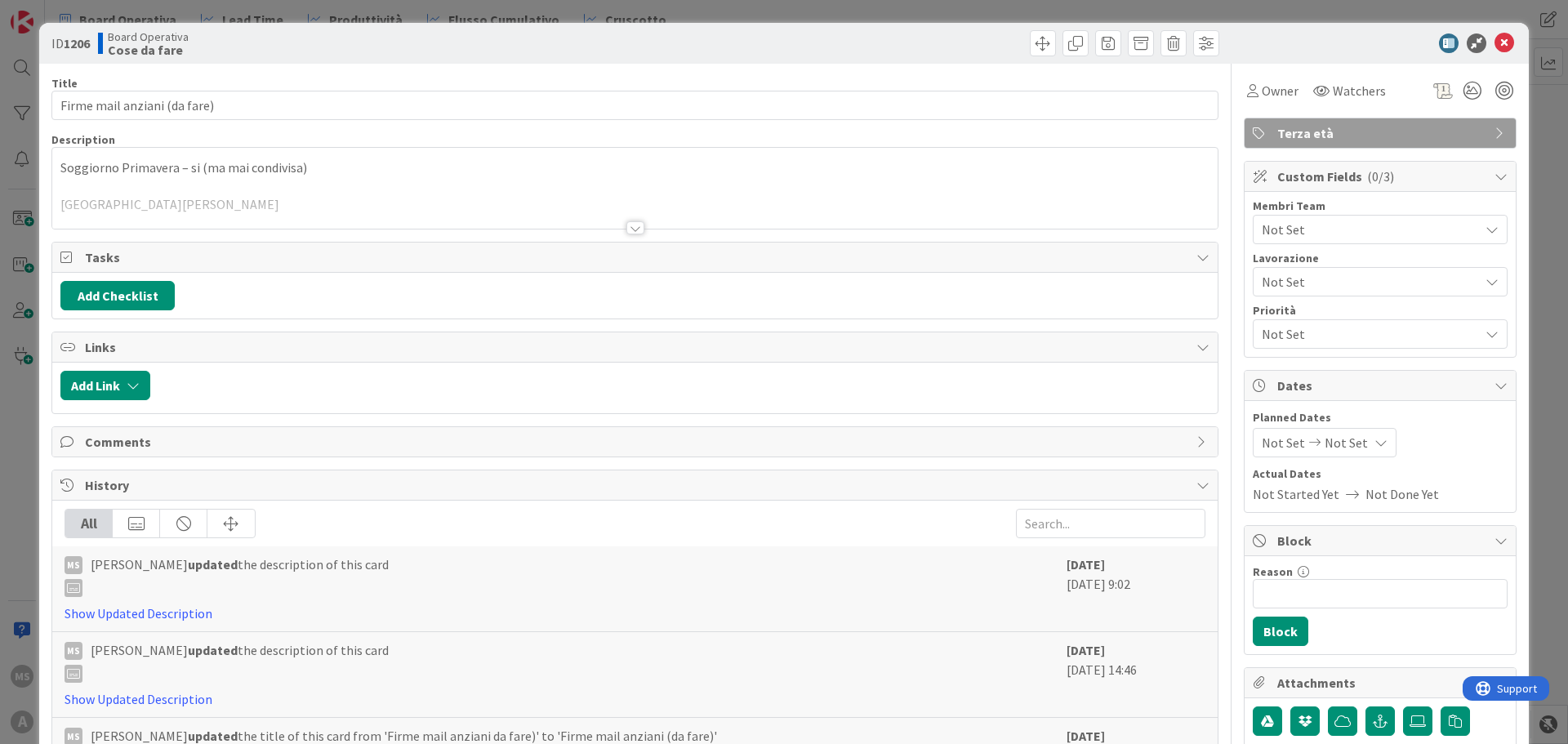
click at [626, 230] on div at bounding box center [635, 228] width 18 height 13
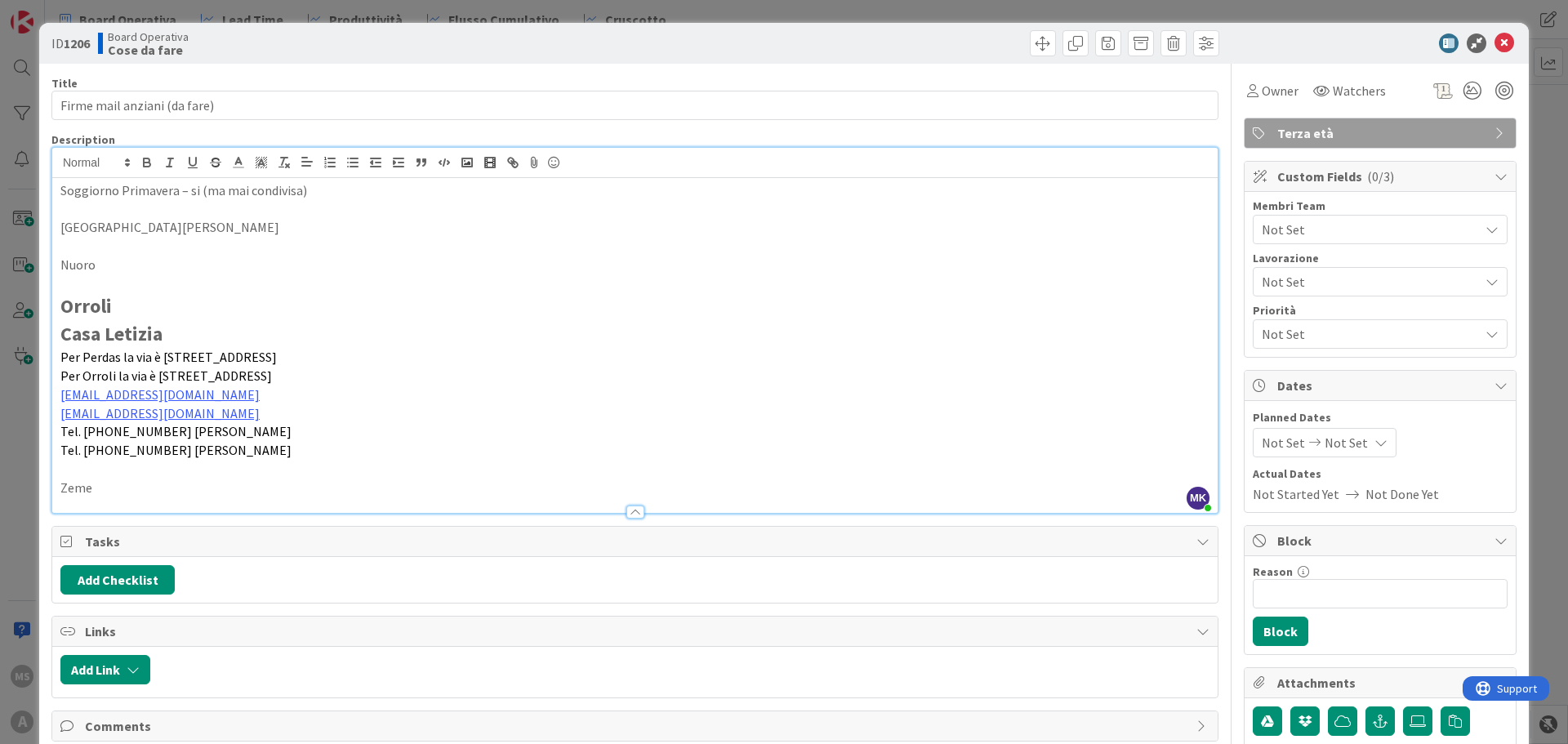
click at [357, 195] on p "Soggiorno Primavera – si (ma mai condivisa)" at bounding box center [635, 191] width 1149 height 19
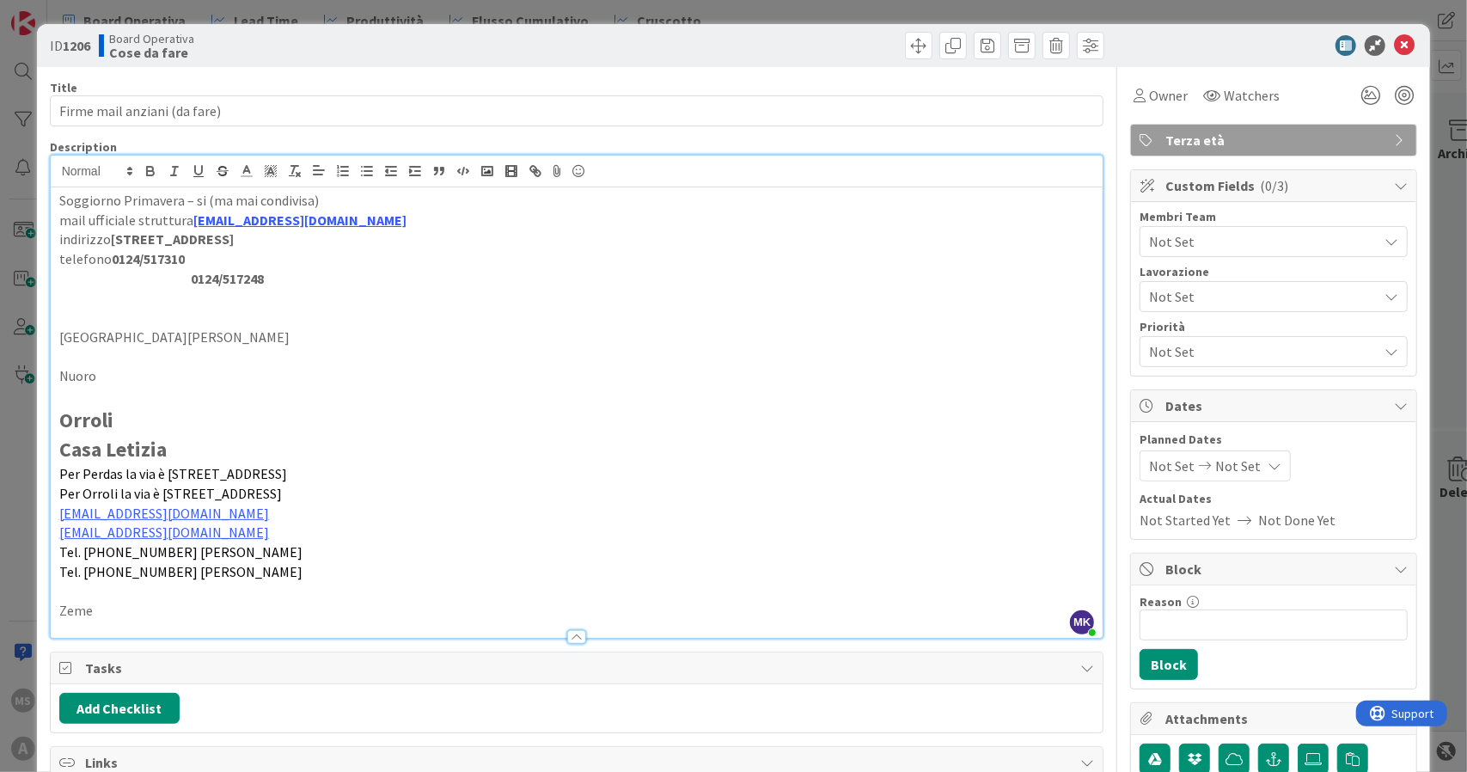
scroll to position [1203, 0]
click at [1394, 52] on icon at bounding box center [1404, 45] width 21 height 21
